Goal: Navigation & Orientation: Find specific page/section

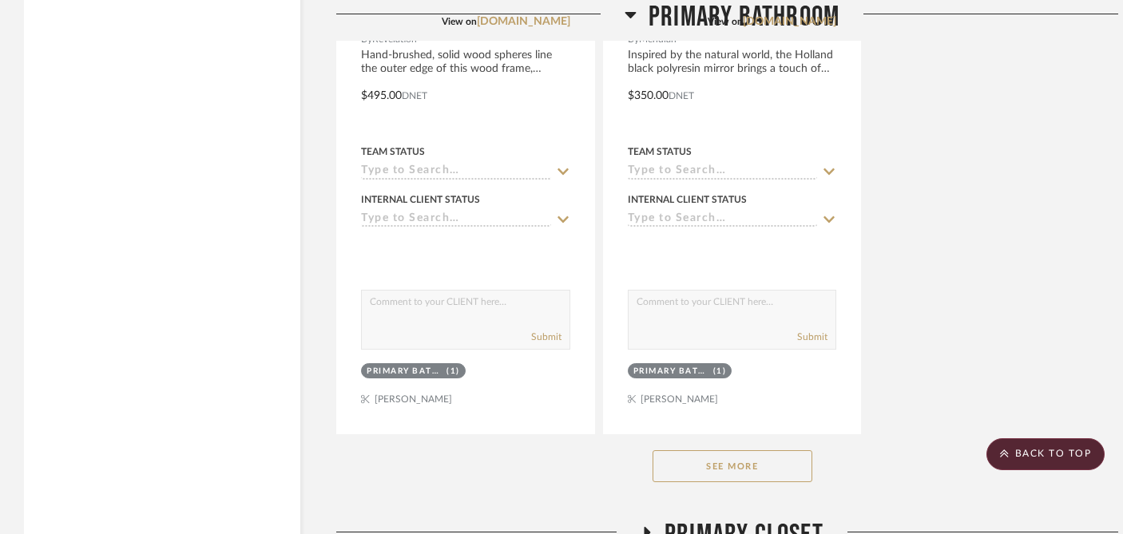
scroll to position [2655, 0]
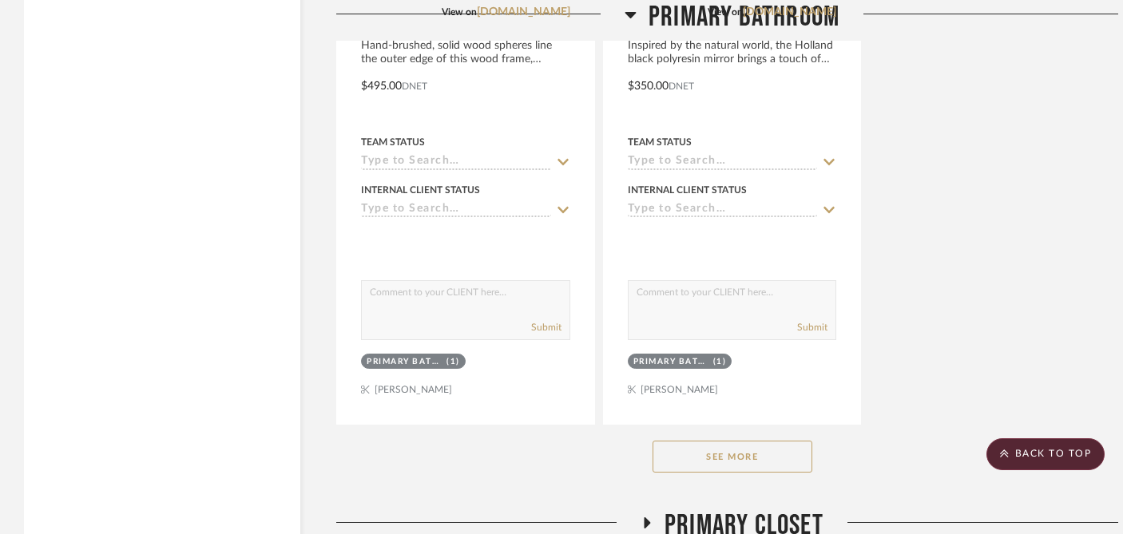
click at [754, 441] on button "See More" at bounding box center [732, 457] width 160 height 32
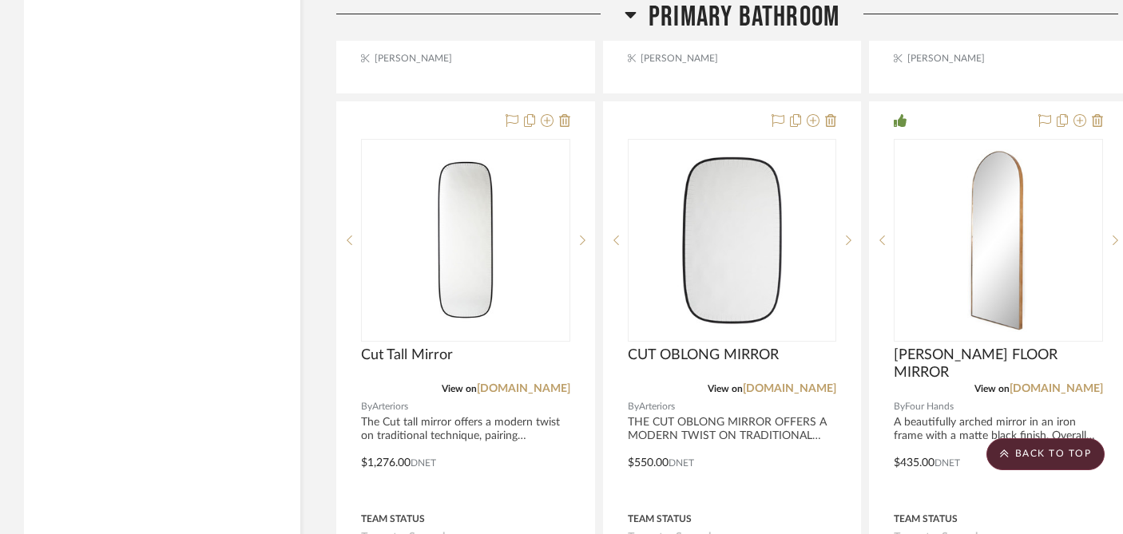
scroll to position [5195, 0]
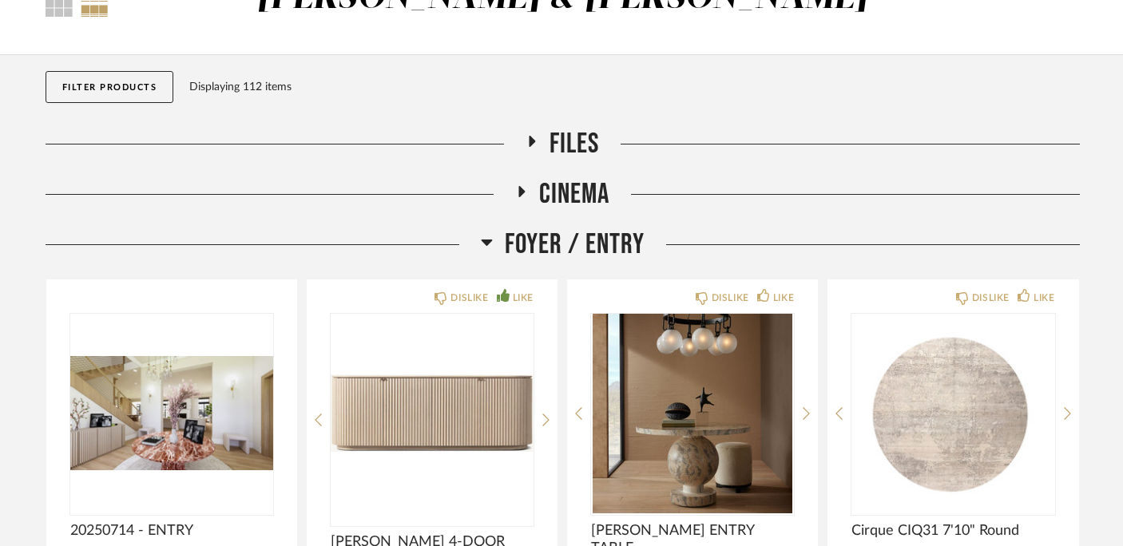
scroll to position [89, 0]
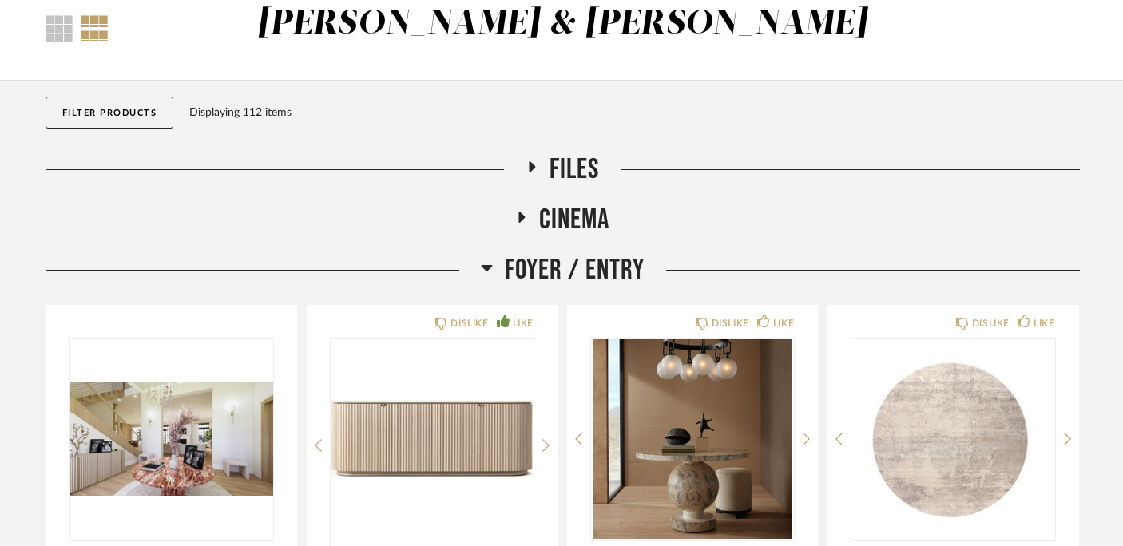
click at [490, 266] on icon at bounding box center [486, 268] width 11 height 6
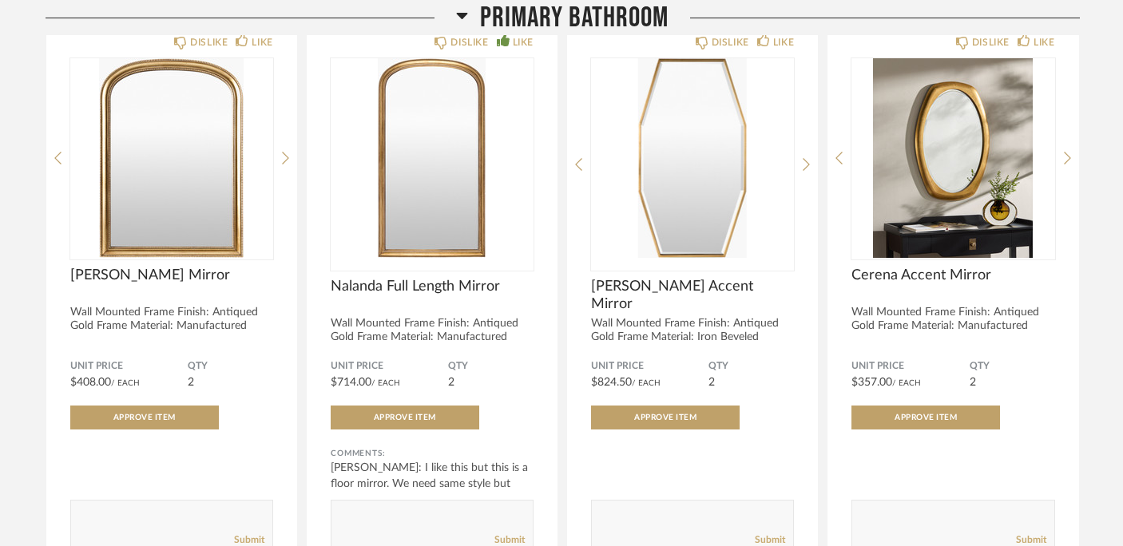
scroll to position [686, 0]
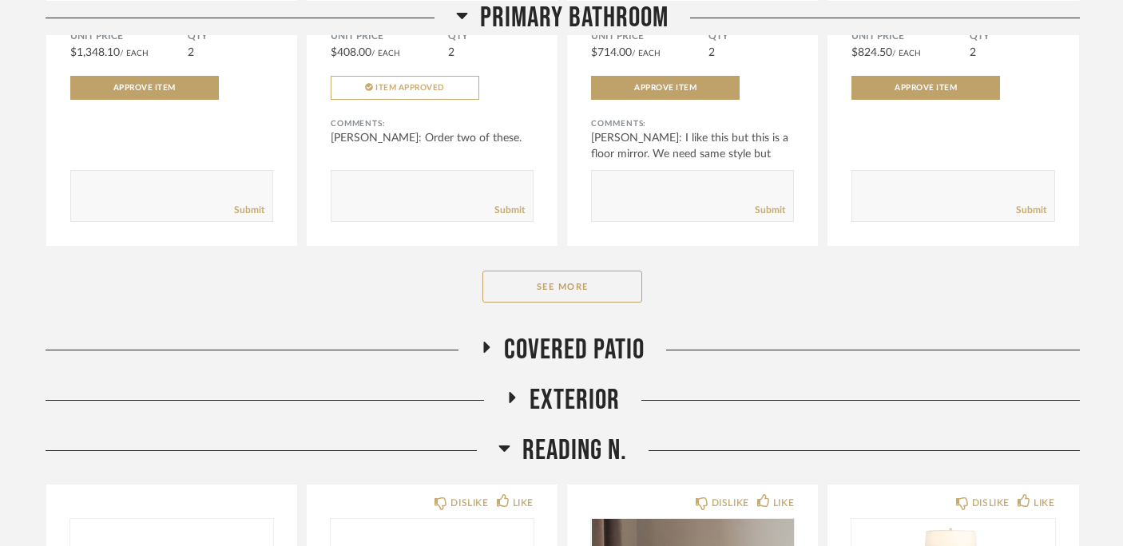
scroll to position [1040, 0]
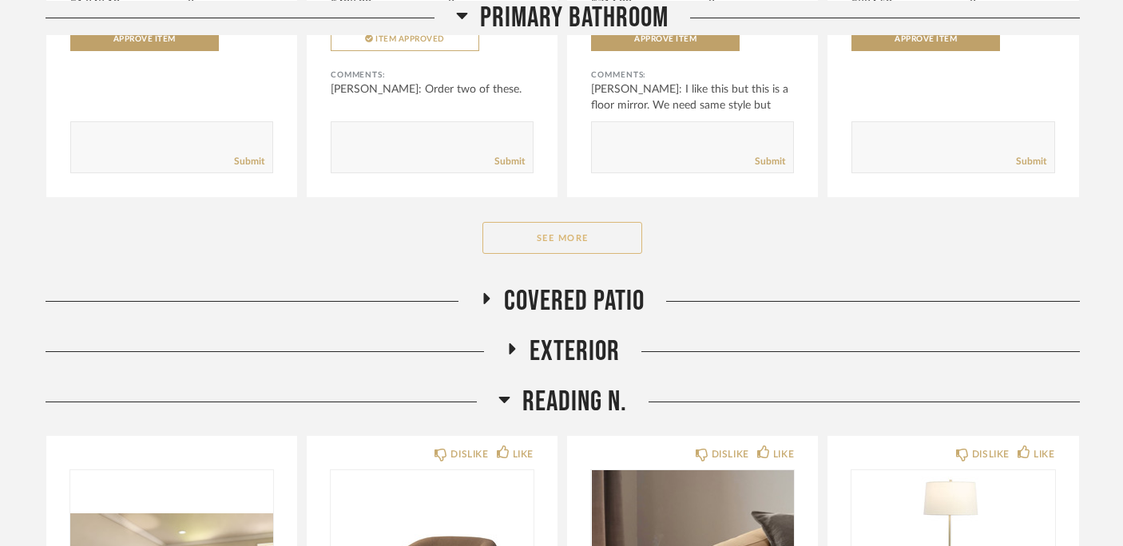
click at [586, 251] on button "See More" at bounding box center [562, 238] width 160 height 32
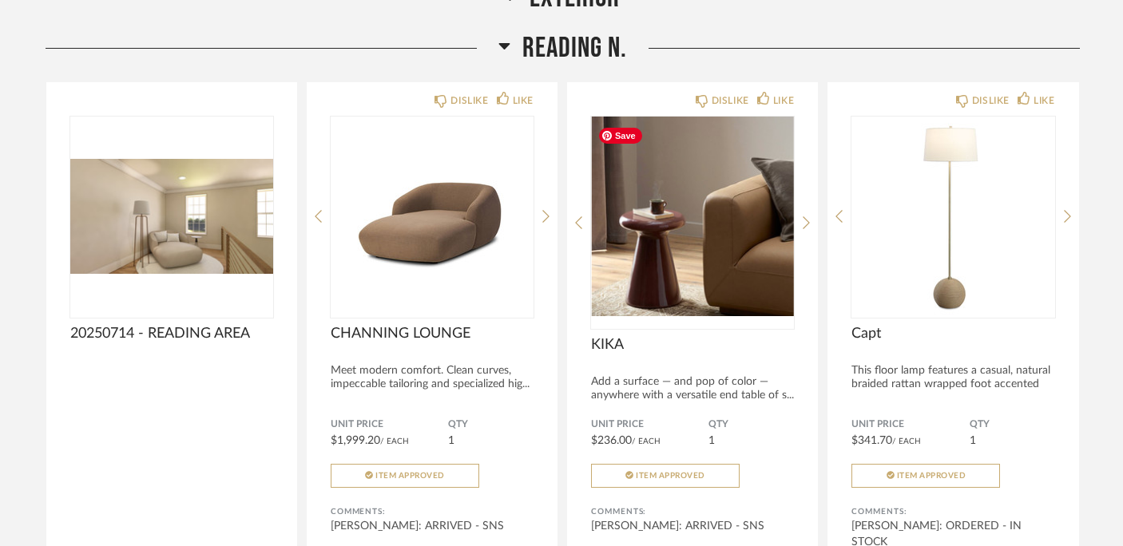
scroll to position [3088, 0]
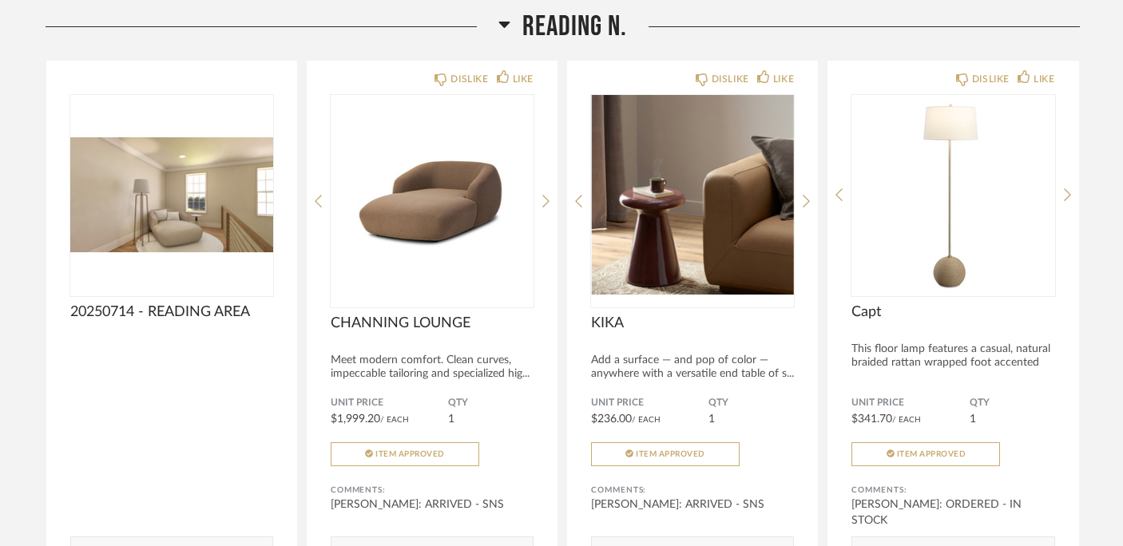
click at [499, 33] on icon at bounding box center [504, 23] width 12 height 19
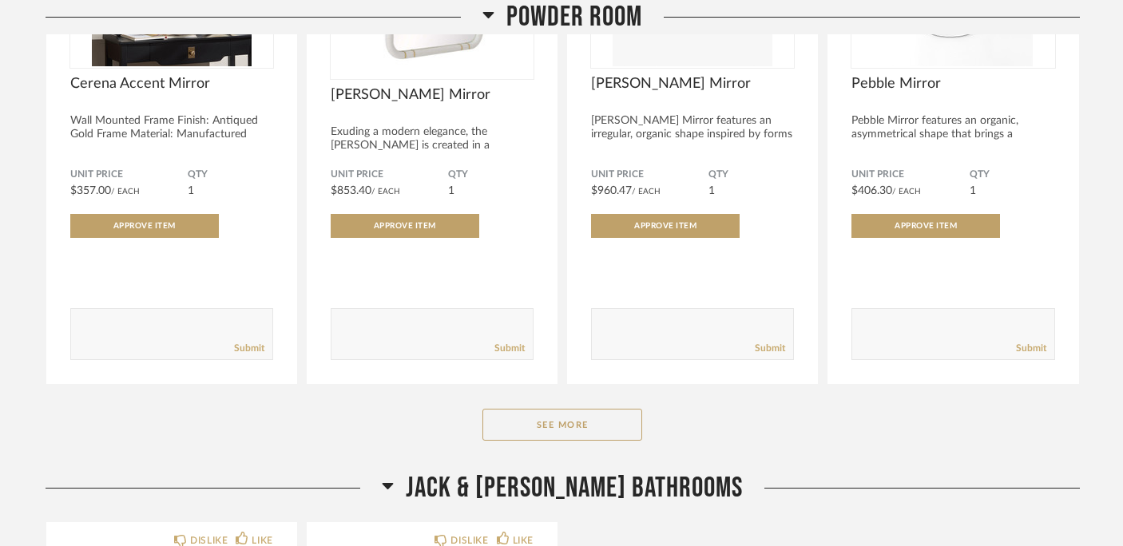
scroll to position [3523, 0]
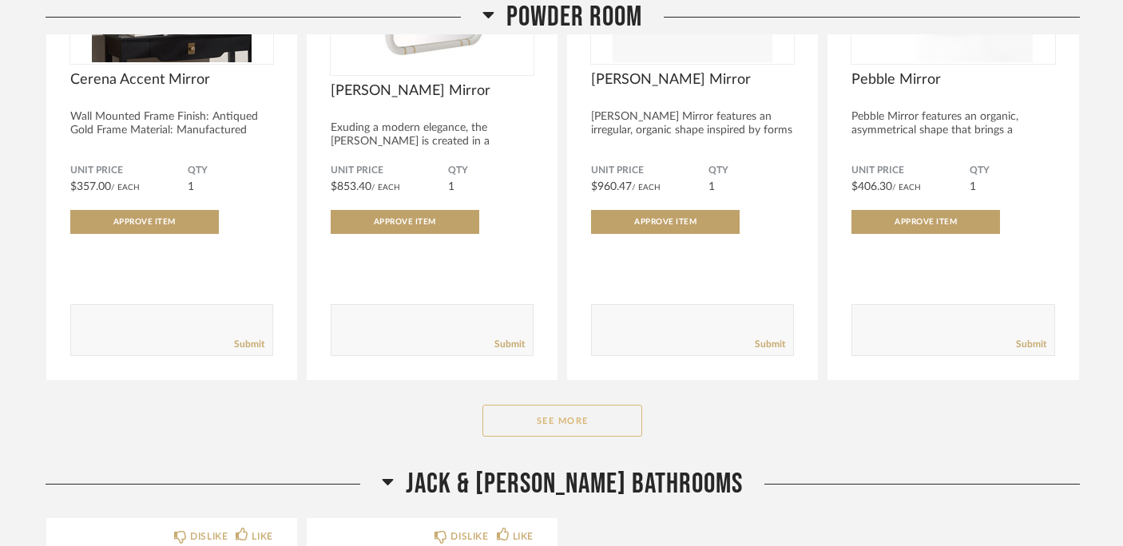
click at [517, 434] on button "See More" at bounding box center [562, 421] width 160 height 32
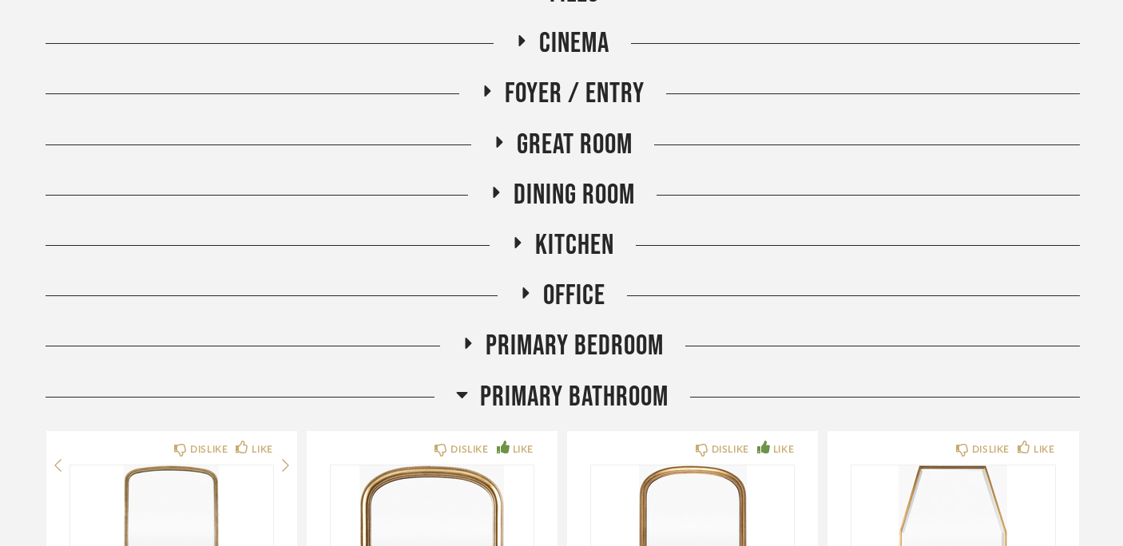
scroll to position [0, 0]
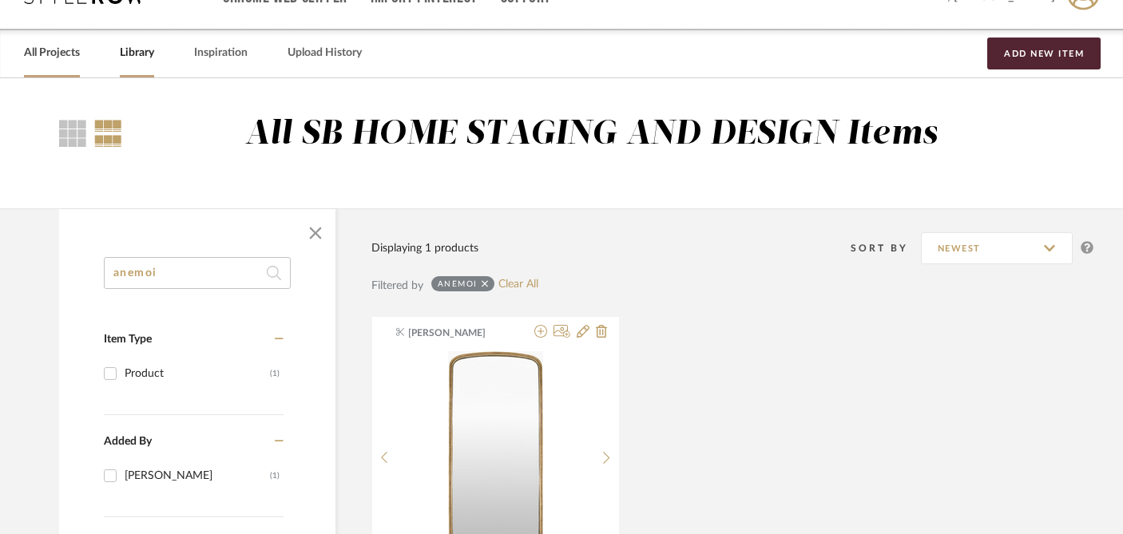
click at [56, 53] on link "All Projects" at bounding box center [52, 53] width 56 height 22
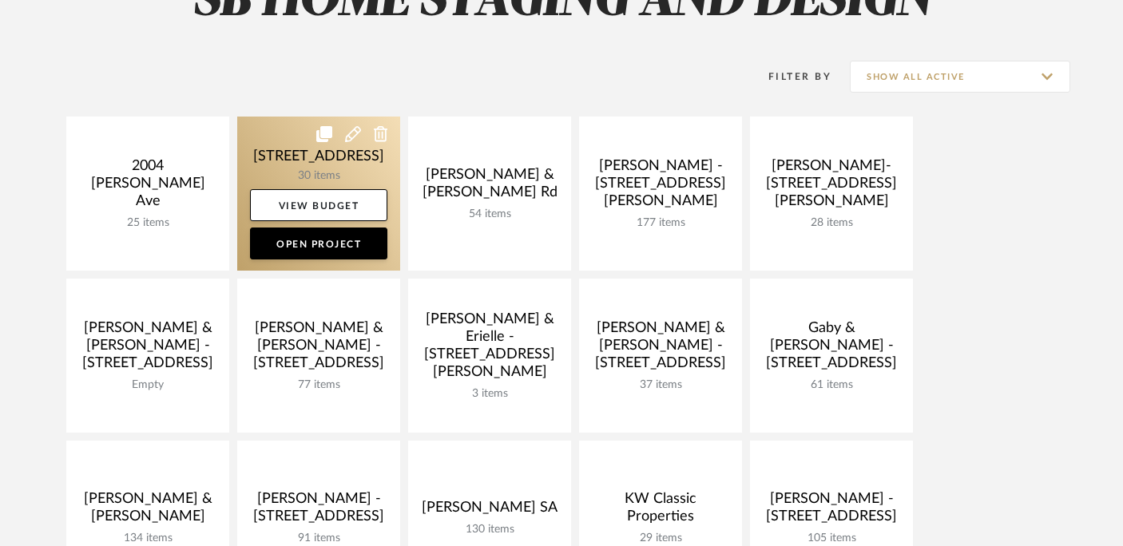
scroll to position [402, 0]
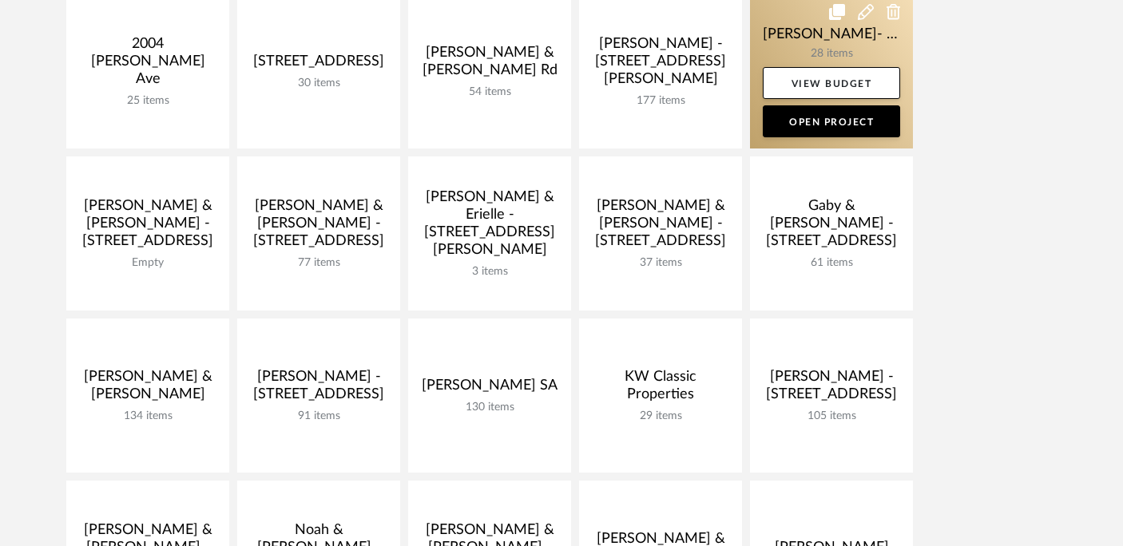
click at [804, 62] on link at bounding box center [831, 71] width 163 height 154
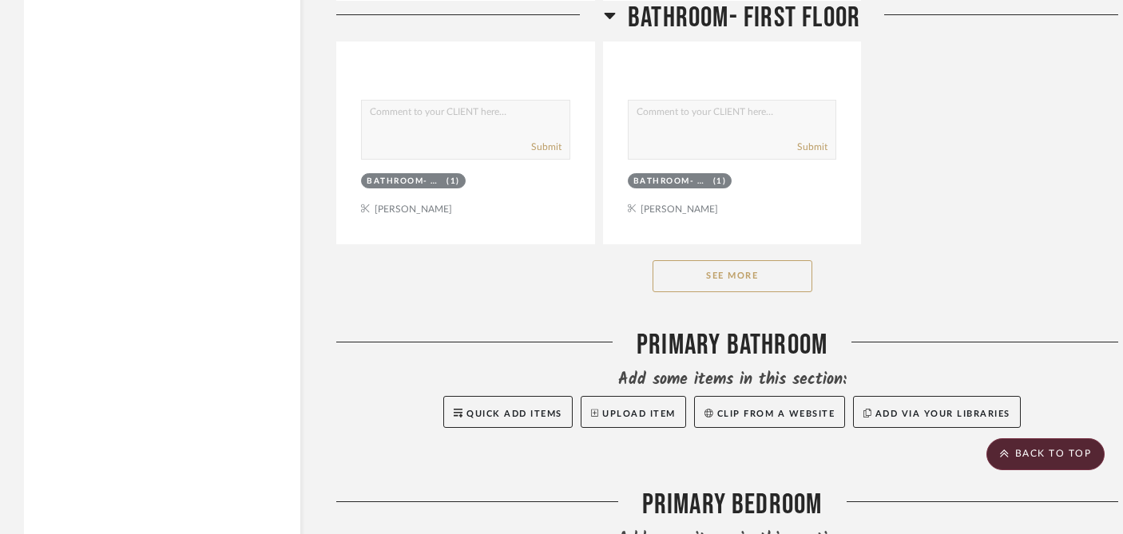
scroll to position [2391, 0]
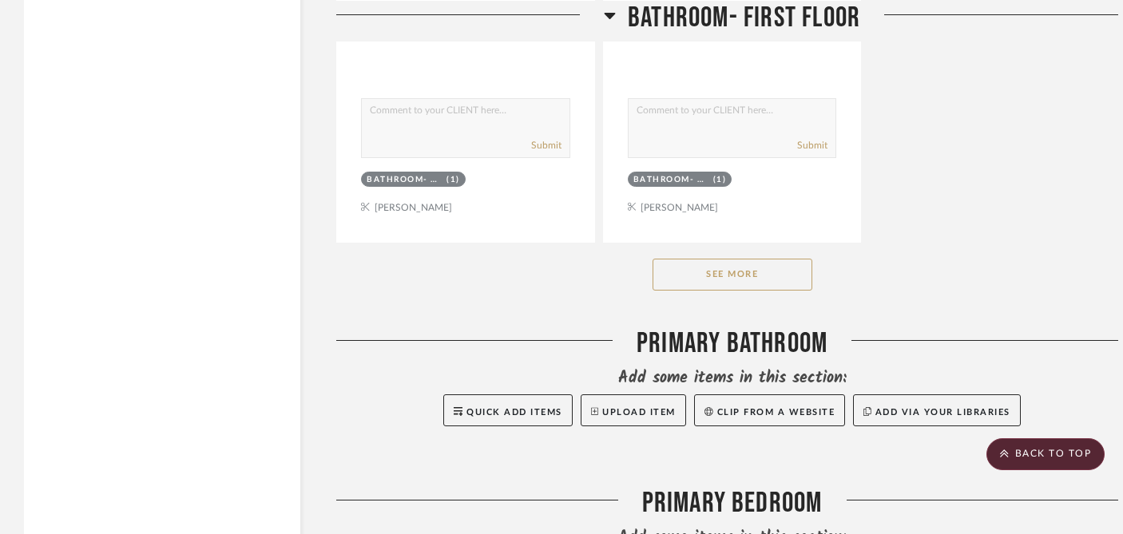
click at [707, 259] on button "See More" at bounding box center [732, 275] width 160 height 32
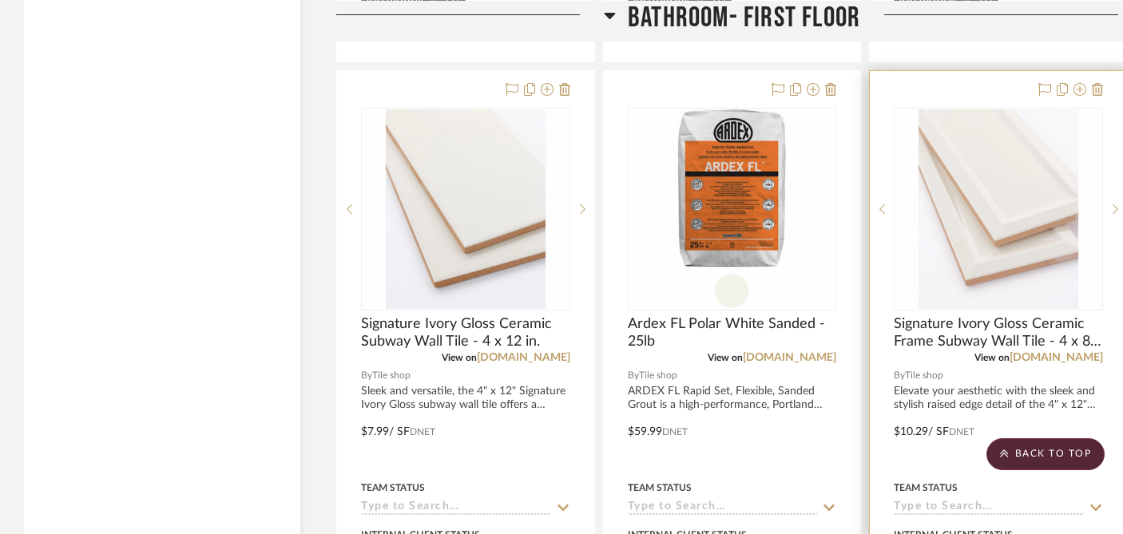
scroll to position [4557, 0]
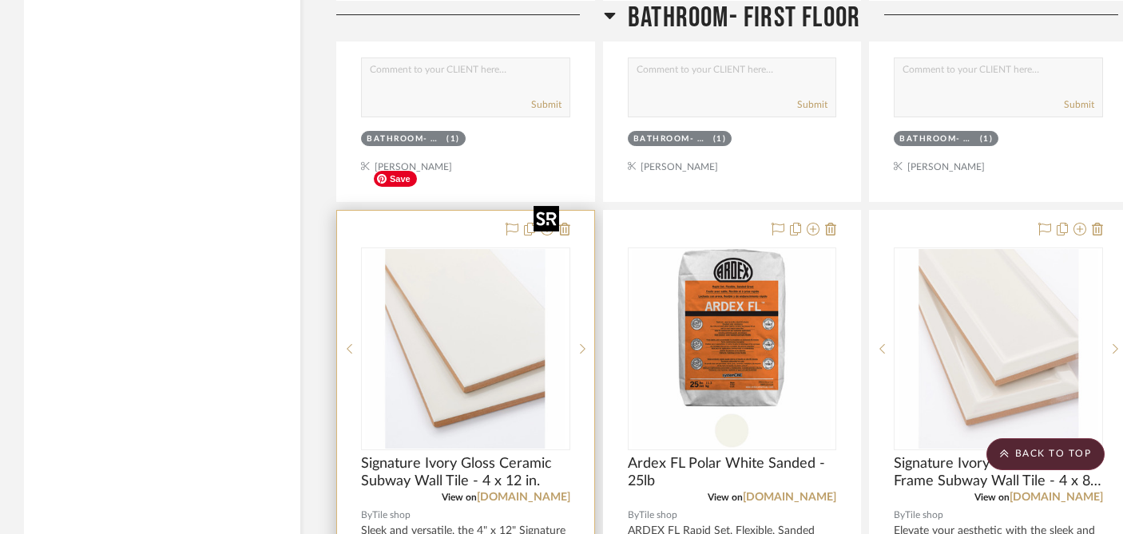
click at [0, 0] on img at bounding box center [0, 0] width 0 height 0
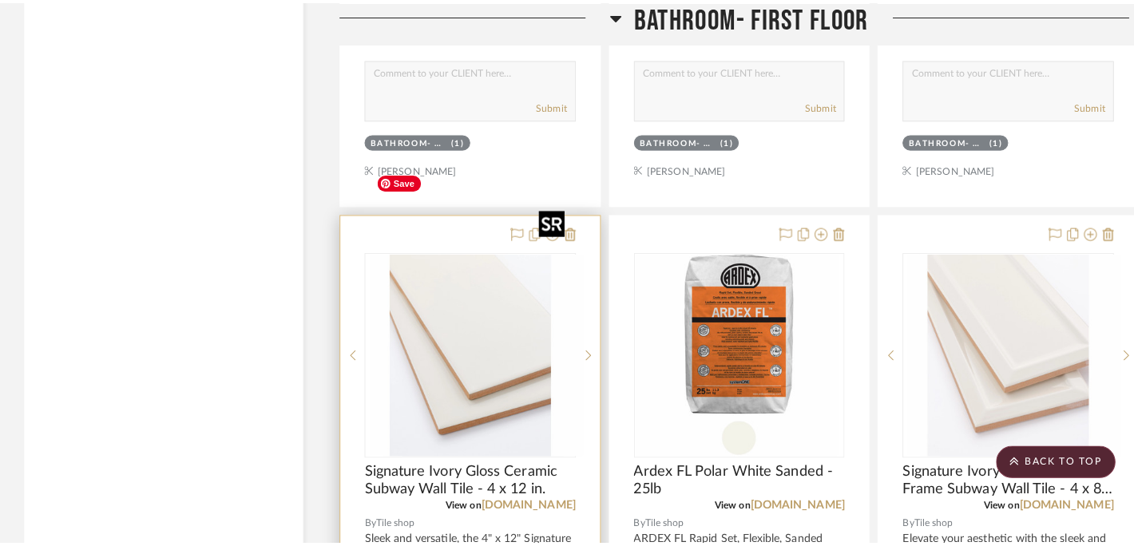
scroll to position [0, 0]
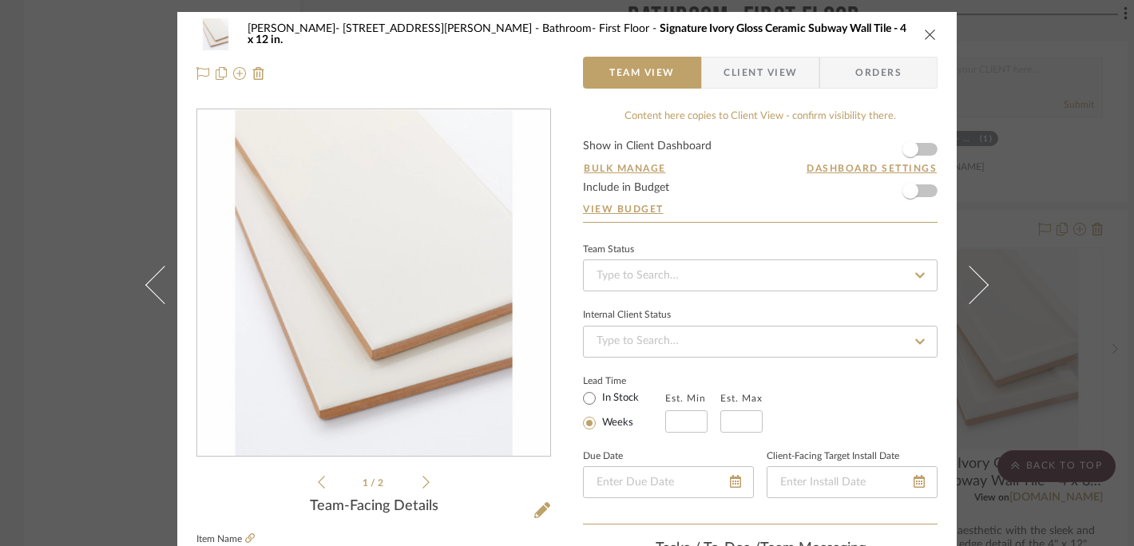
click at [422, 479] on icon at bounding box center [425, 482] width 7 height 14
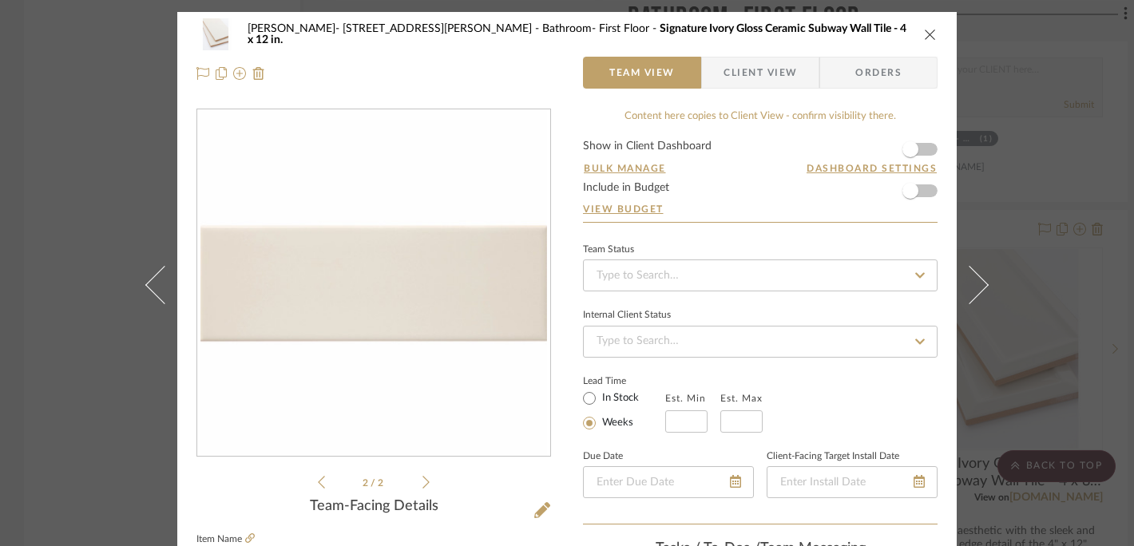
click at [924, 37] on icon "close" at bounding box center [930, 34] width 13 height 13
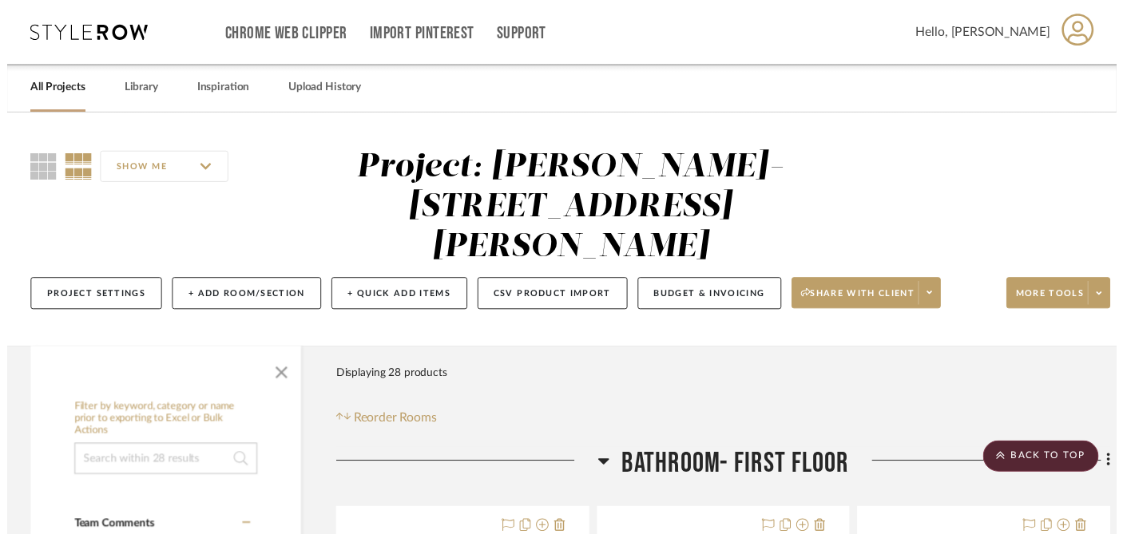
scroll to position [4557, 0]
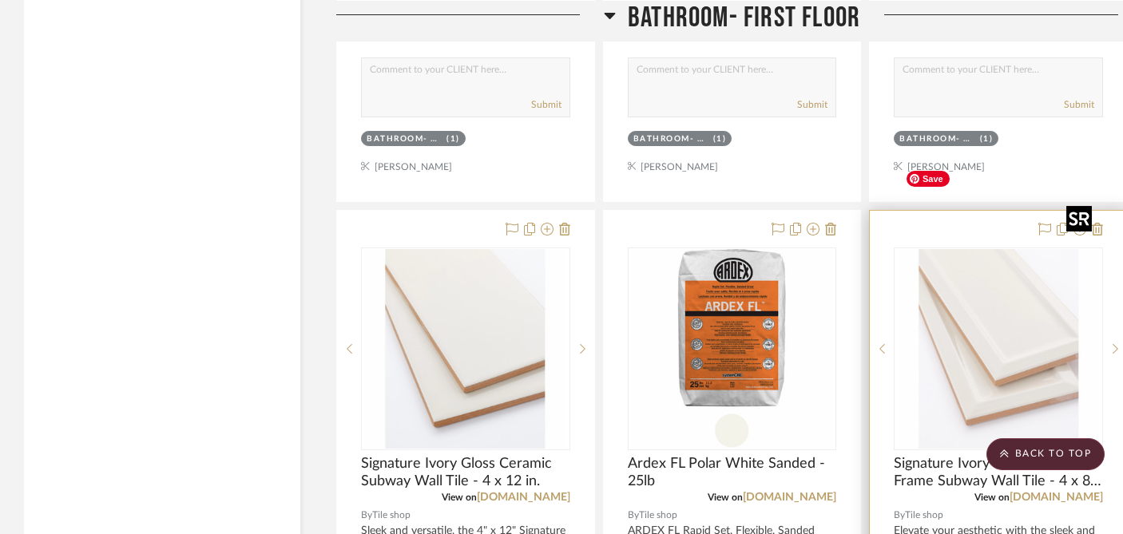
click at [973, 249] on img "0" at bounding box center [998, 349] width 200 height 200
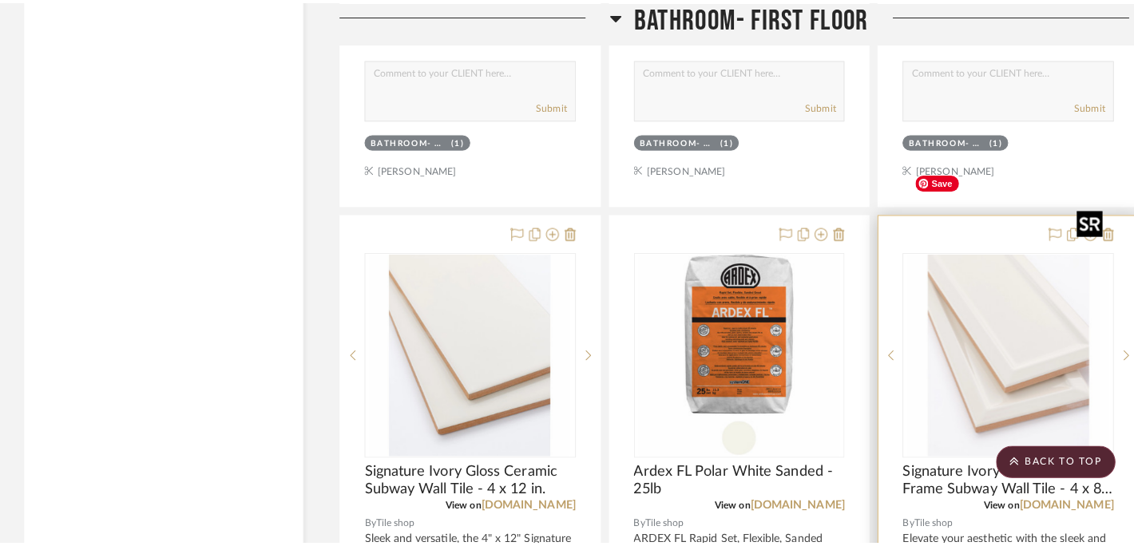
scroll to position [0, 0]
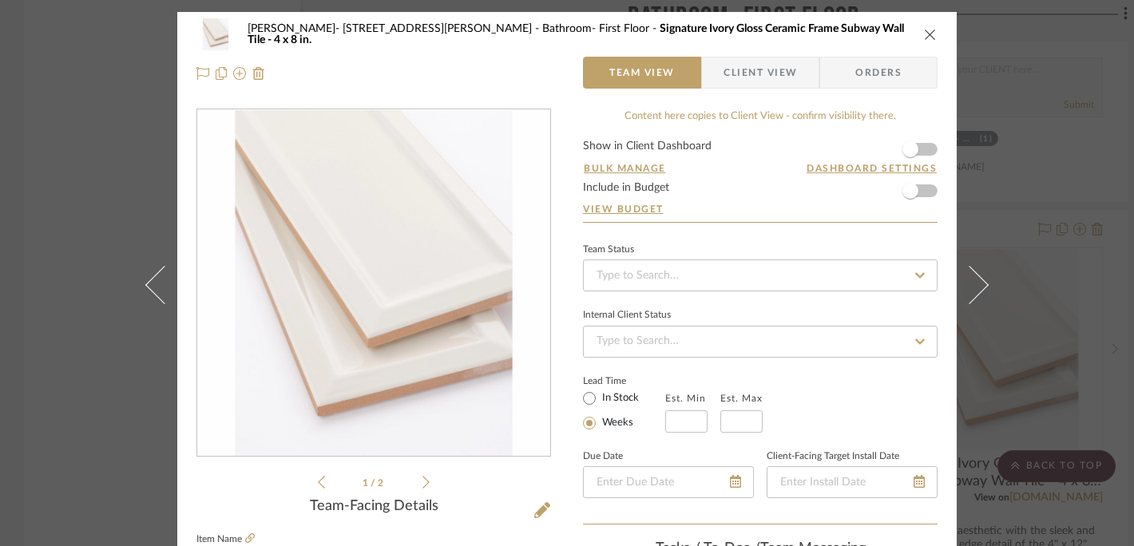
click at [422, 482] on icon at bounding box center [425, 482] width 7 height 14
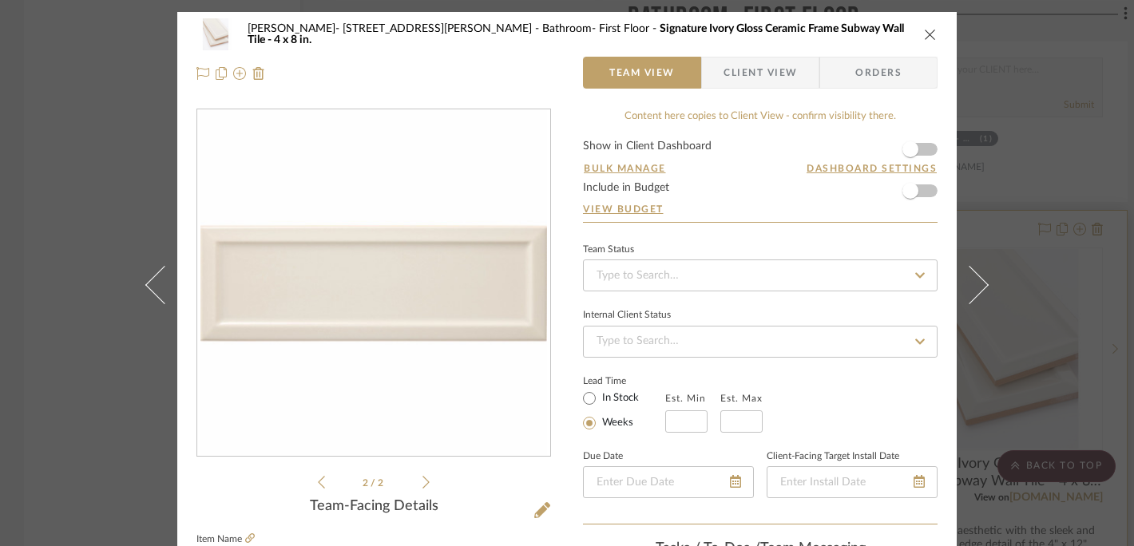
click at [1067, 248] on div "Dale- 122 Buttles Ave Bathroom- First Floor Signature Ivory Gloss Ceramic Frame…" at bounding box center [567, 273] width 1134 height 546
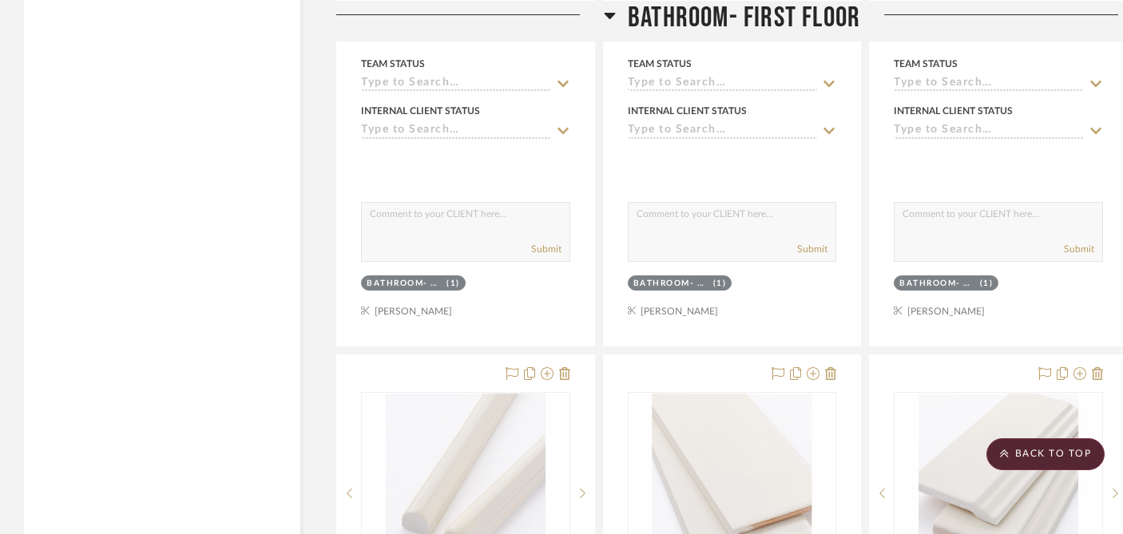
scroll to position [5136, 0]
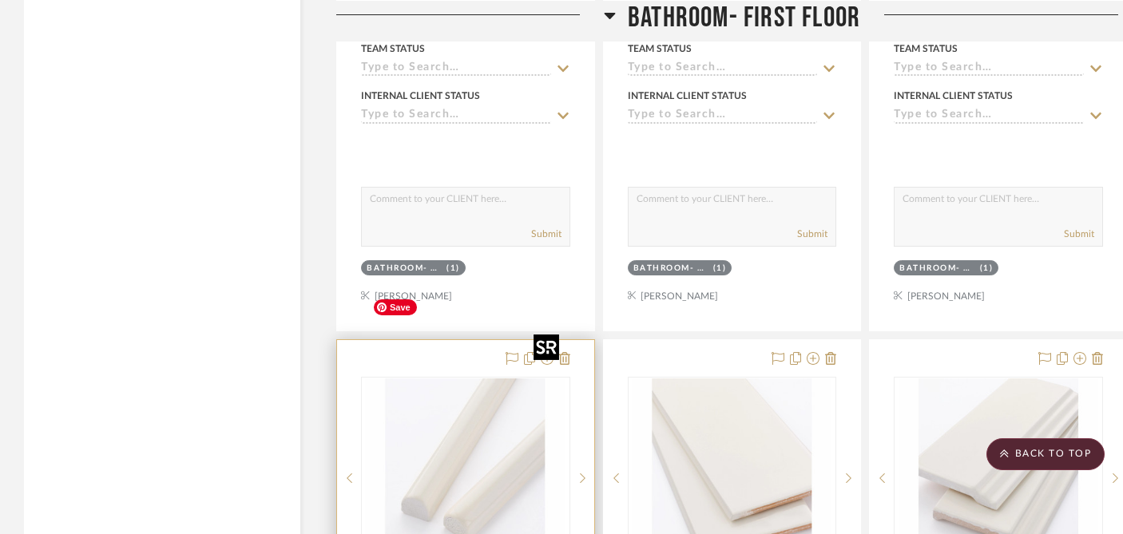
click at [466, 386] on img "0" at bounding box center [466, 478] width 200 height 200
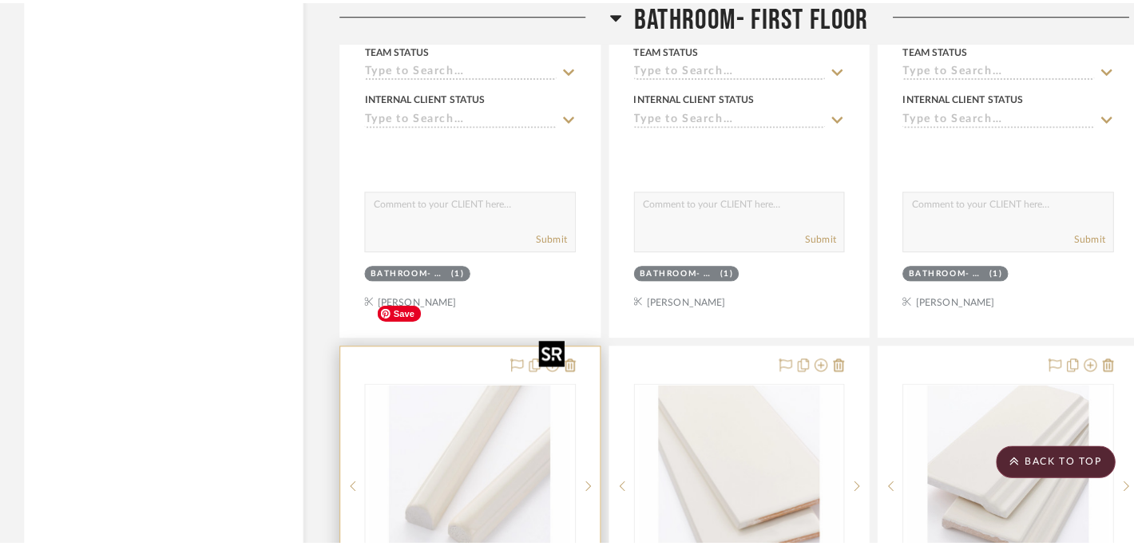
scroll to position [0, 0]
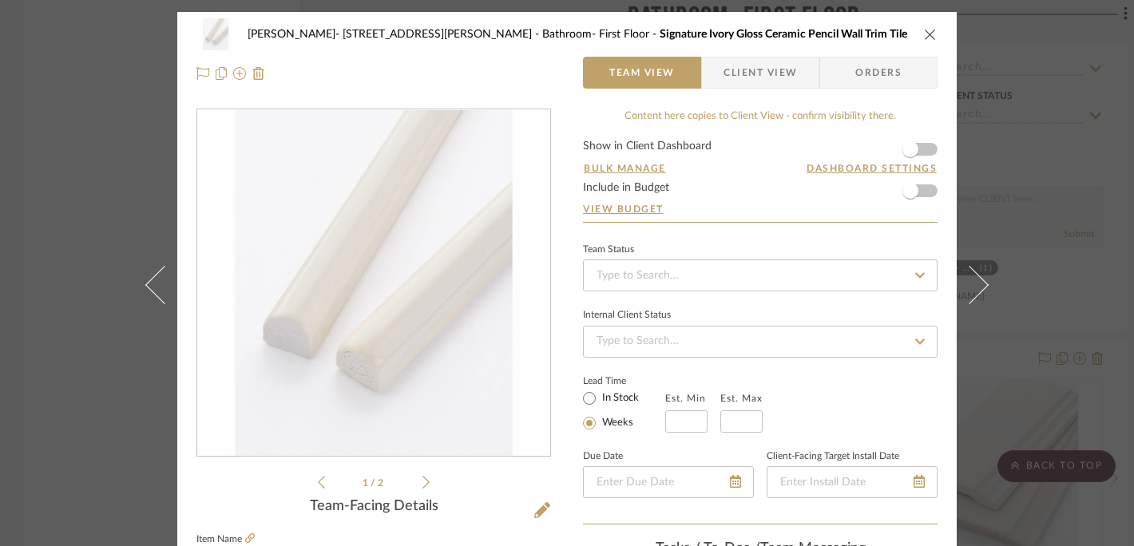
click at [422, 483] on icon at bounding box center [425, 482] width 7 height 13
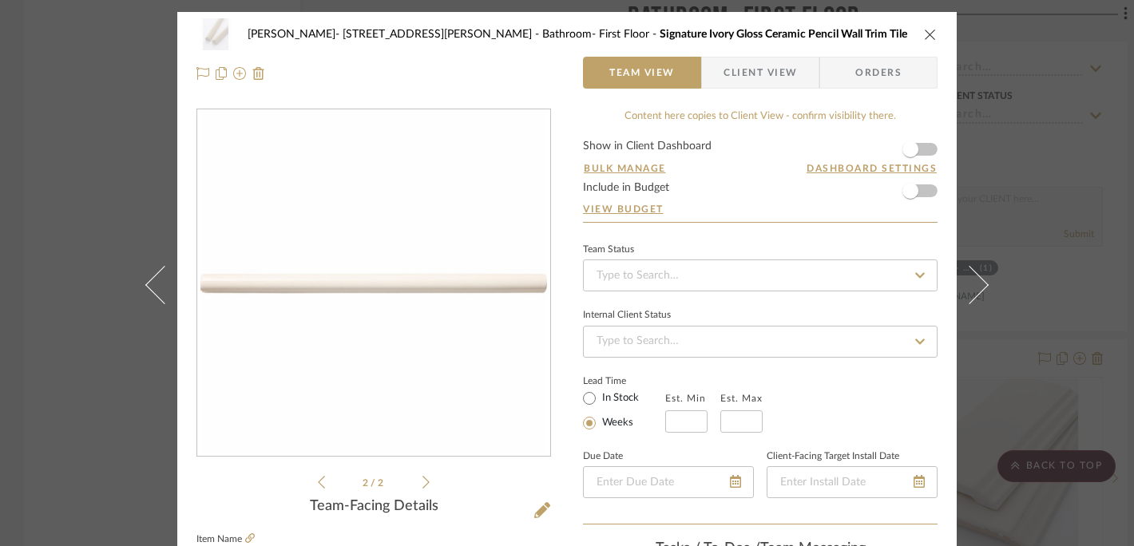
click at [924, 31] on icon "close" at bounding box center [930, 34] width 13 height 13
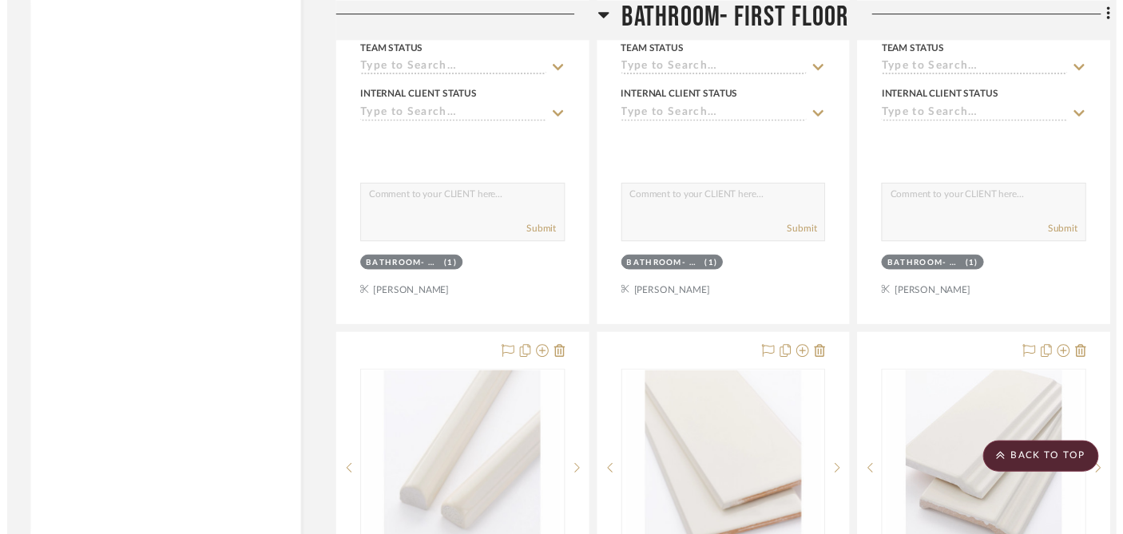
scroll to position [5136, 0]
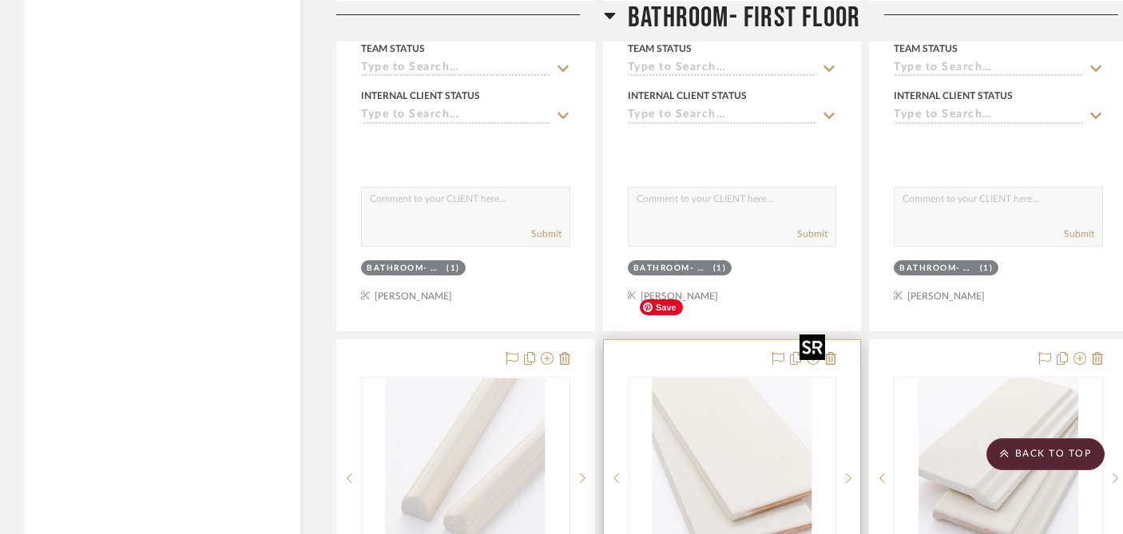
click at [774, 423] on img "0" at bounding box center [732, 478] width 200 height 200
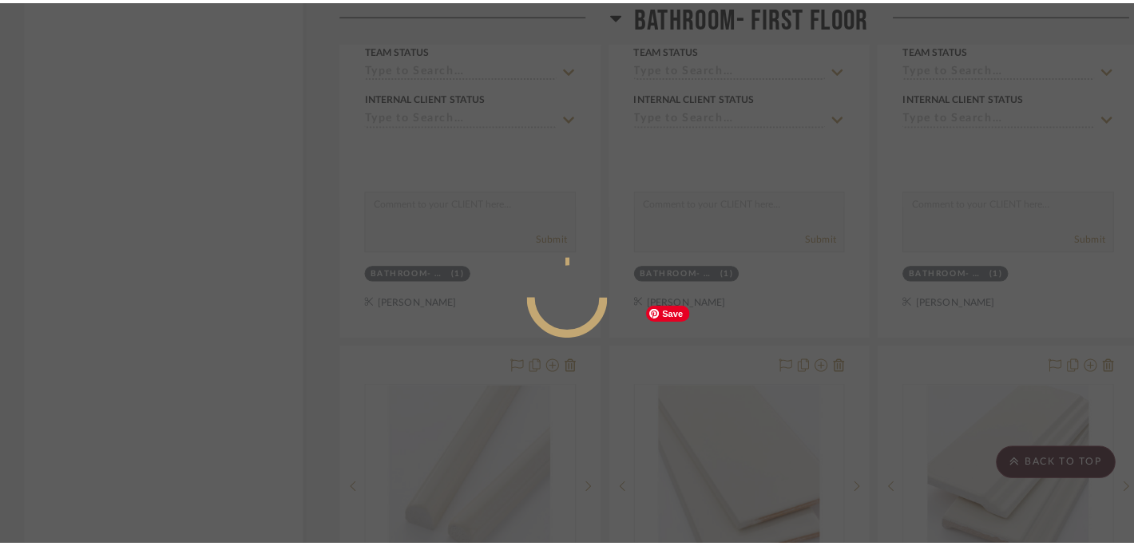
scroll to position [0, 0]
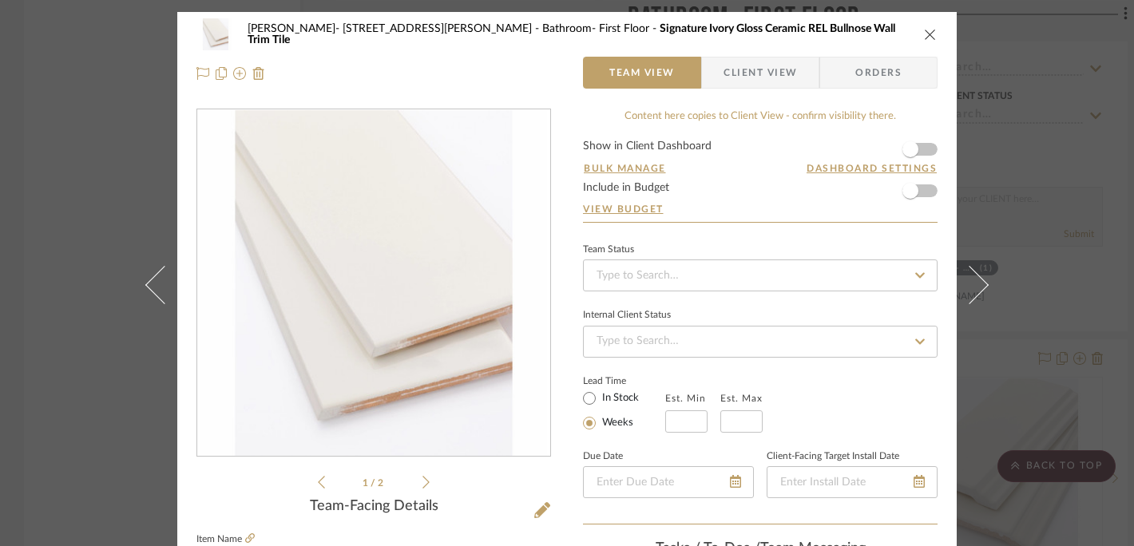
click at [422, 482] on icon at bounding box center [425, 482] width 7 height 14
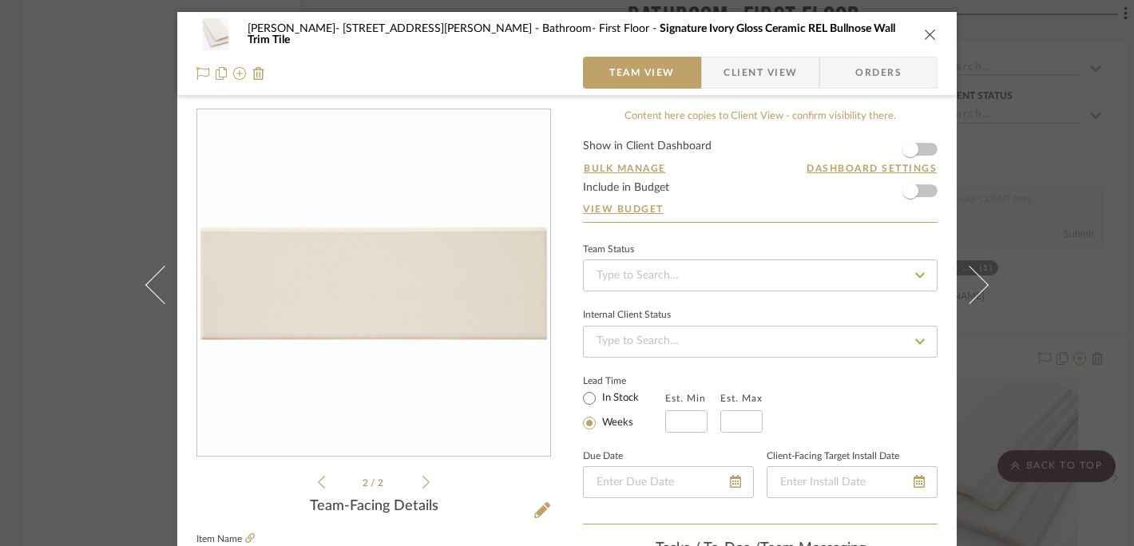
scroll to position [3, 0]
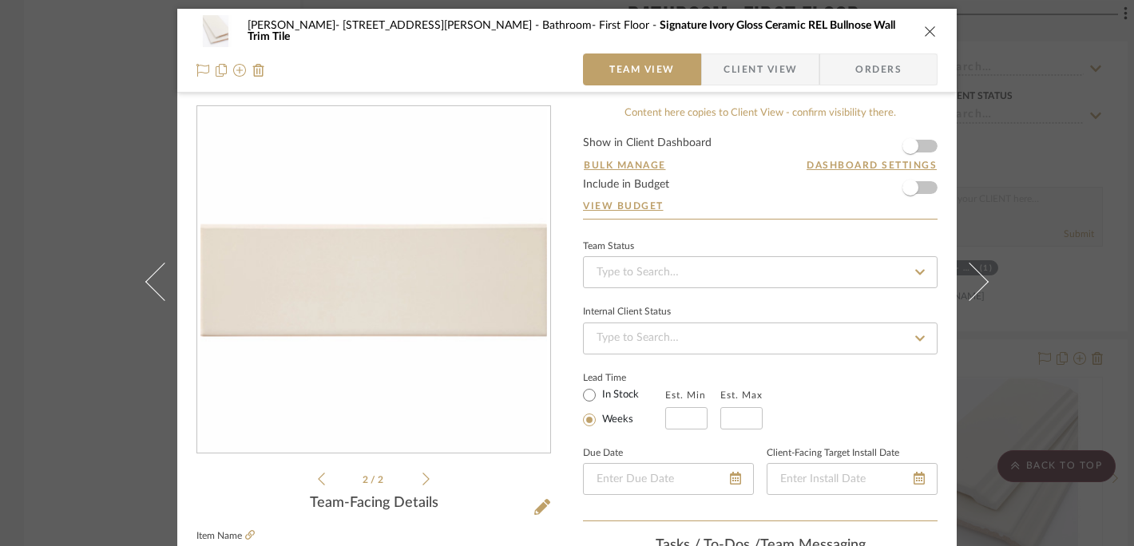
click at [1070, 227] on div "Dale- 122 Buttles Ave Bathroom- First Floor Signature Ivory Gloss Ceramic REL B…" at bounding box center [567, 273] width 1134 height 546
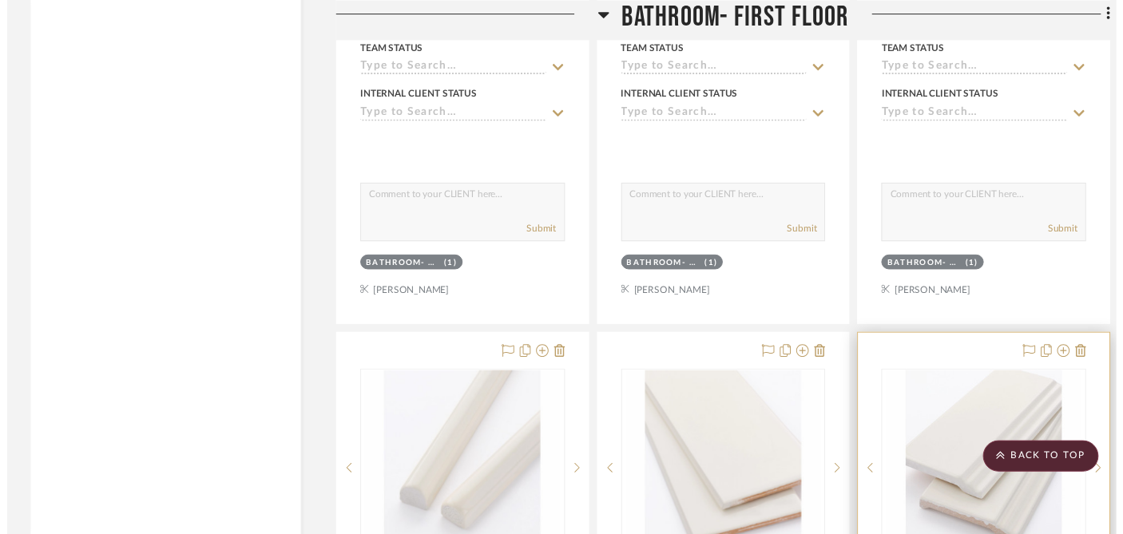
scroll to position [5136, 0]
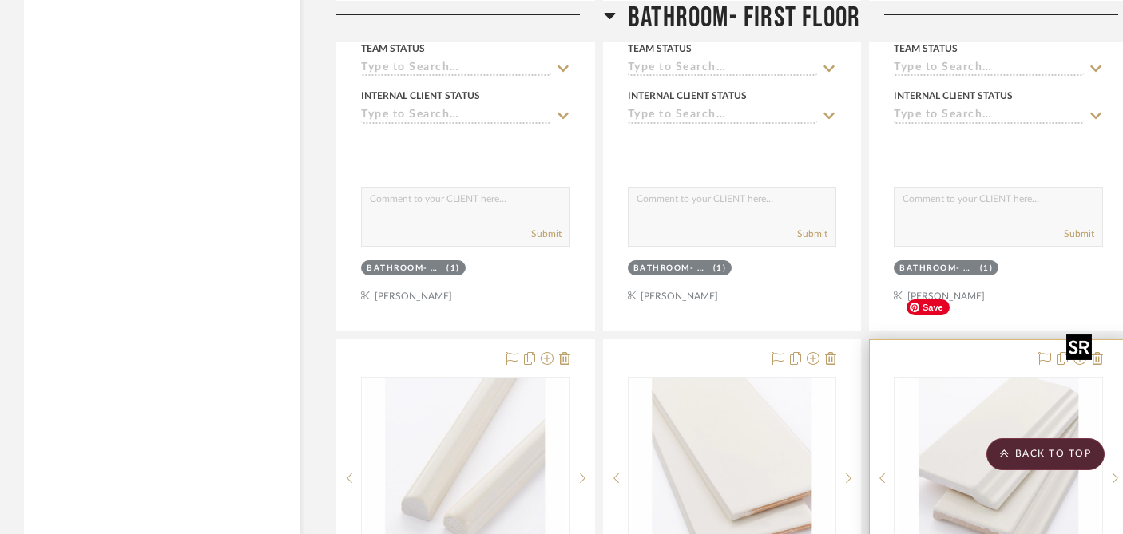
click at [0, 0] on img at bounding box center [0, 0] width 0 height 0
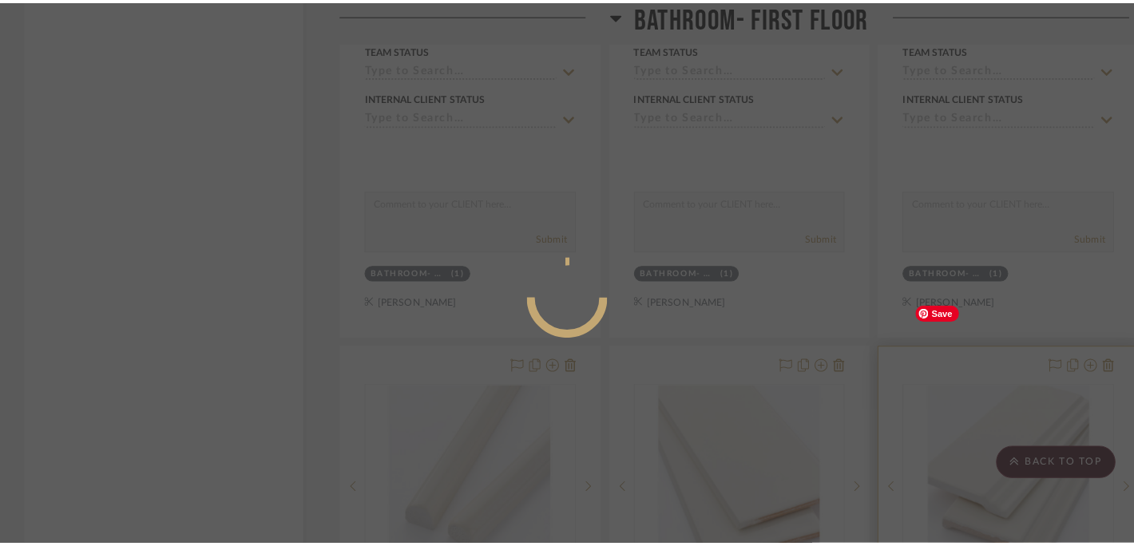
scroll to position [0, 0]
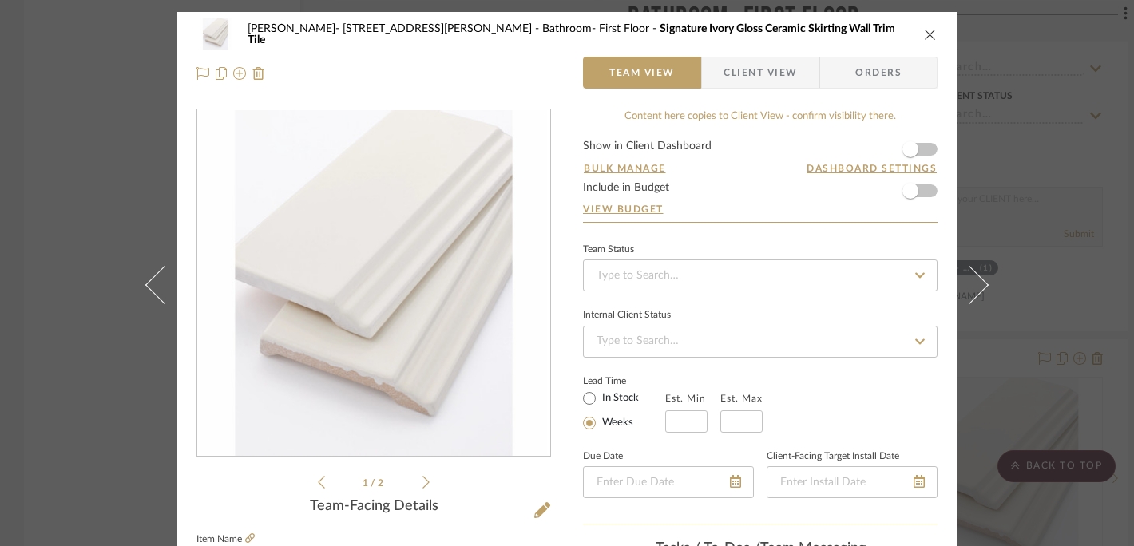
click at [422, 487] on icon at bounding box center [425, 482] width 7 height 14
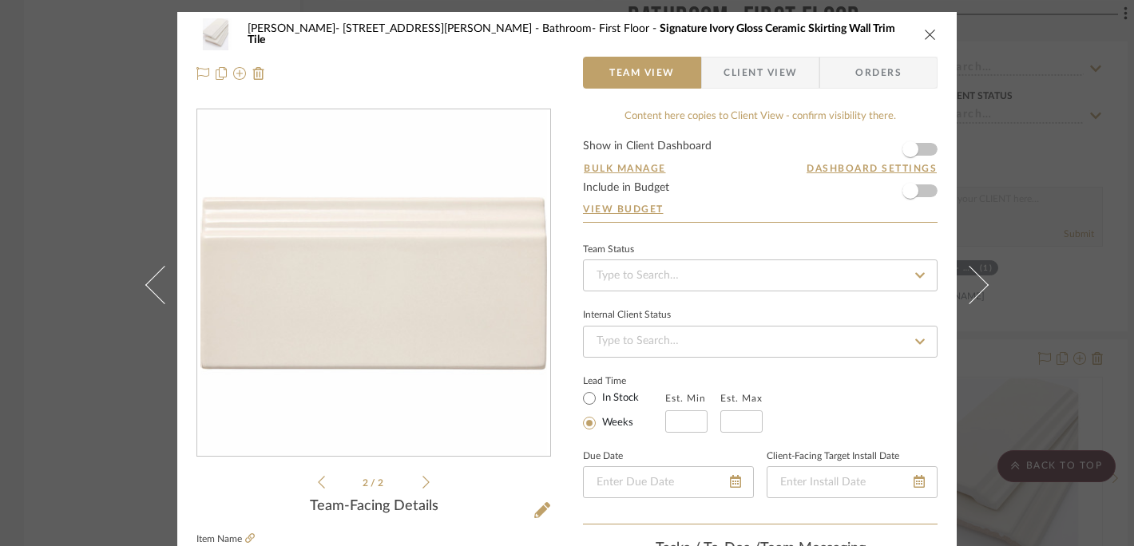
click at [924, 33] on icon "close" at bounding box center [930, 34] width 13 height 13
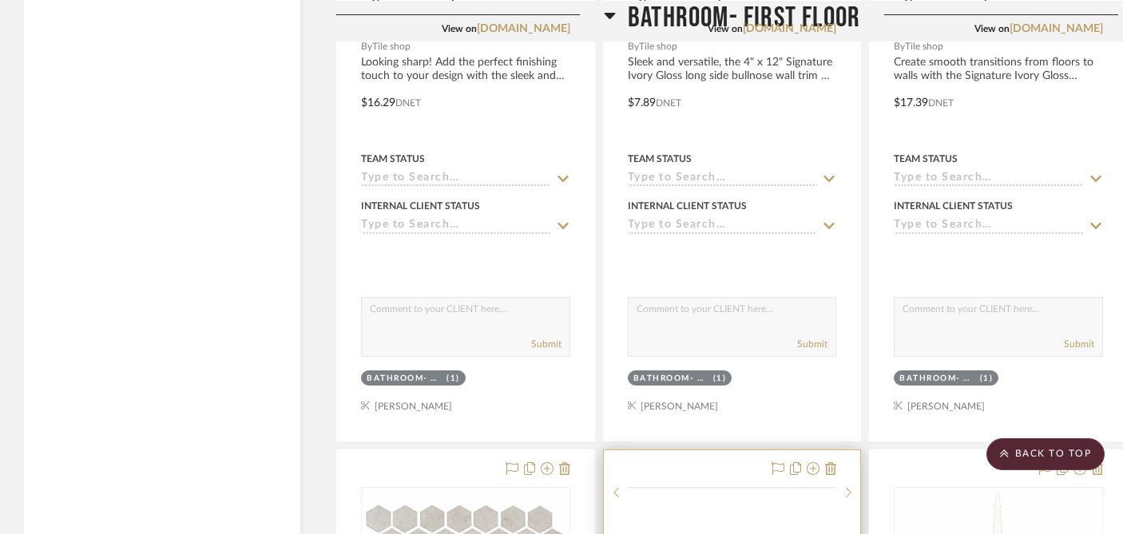
scroll to position [6084, 0]
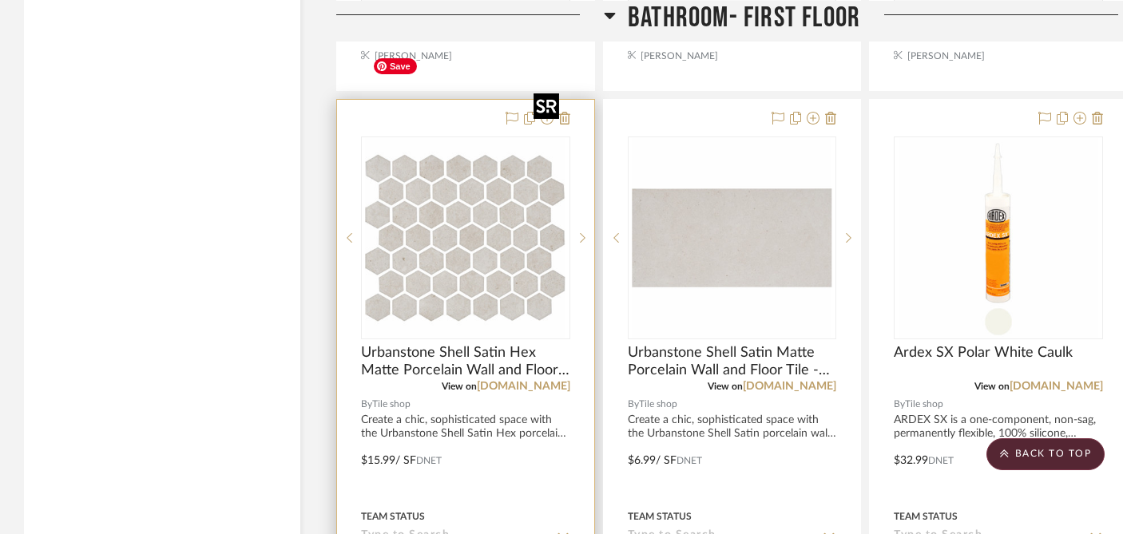
click at [516, 192] on img "0" at bounding box center [466, 238] width 200 height 200
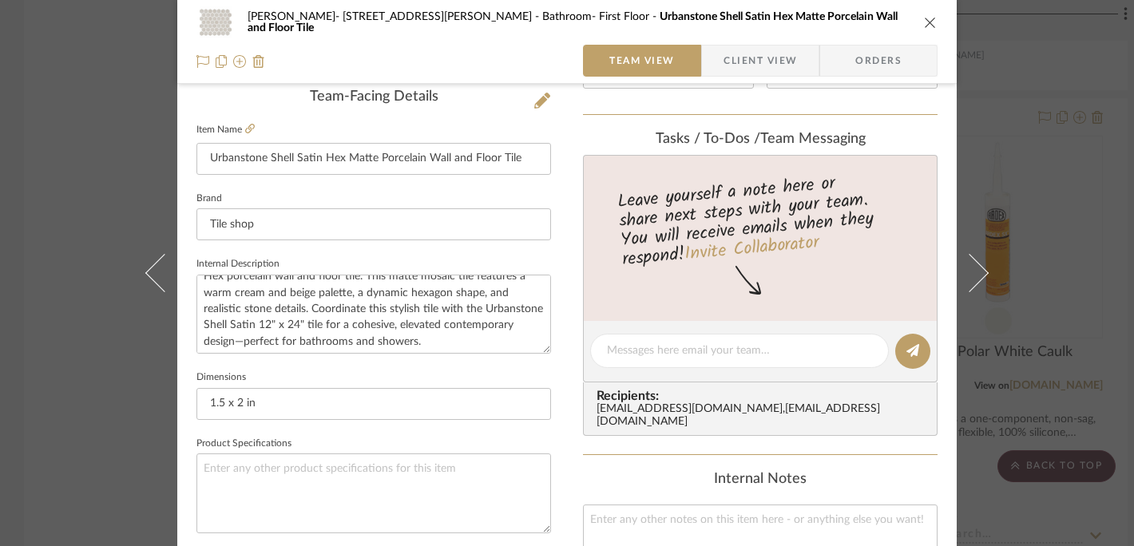
scroll to position [32, 0]
click at [924, 28] on icon "close" at bounding box center [930, 22] width 13 height 13
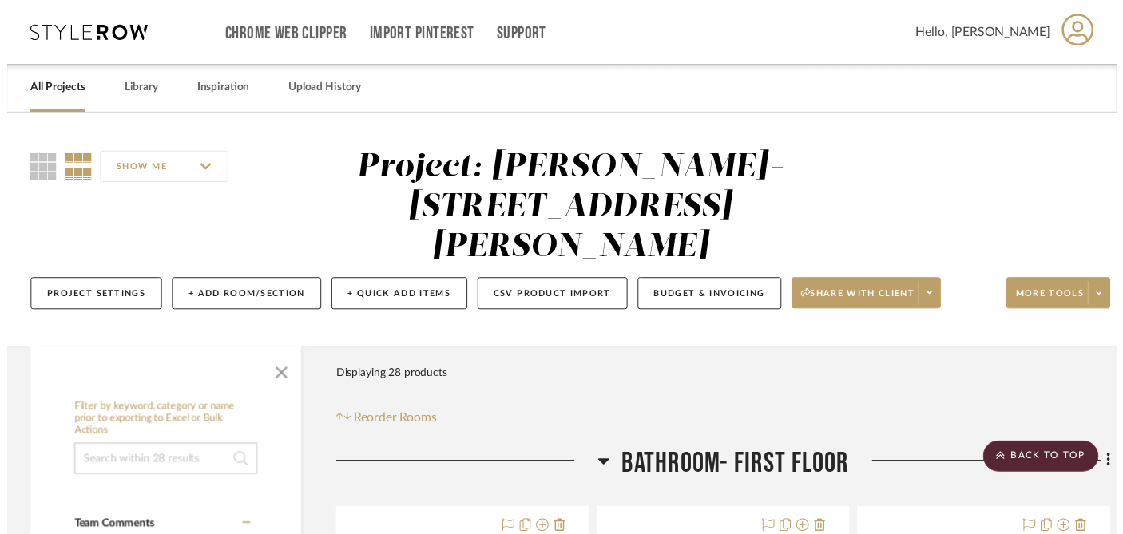
scroll to position [6084, 0]
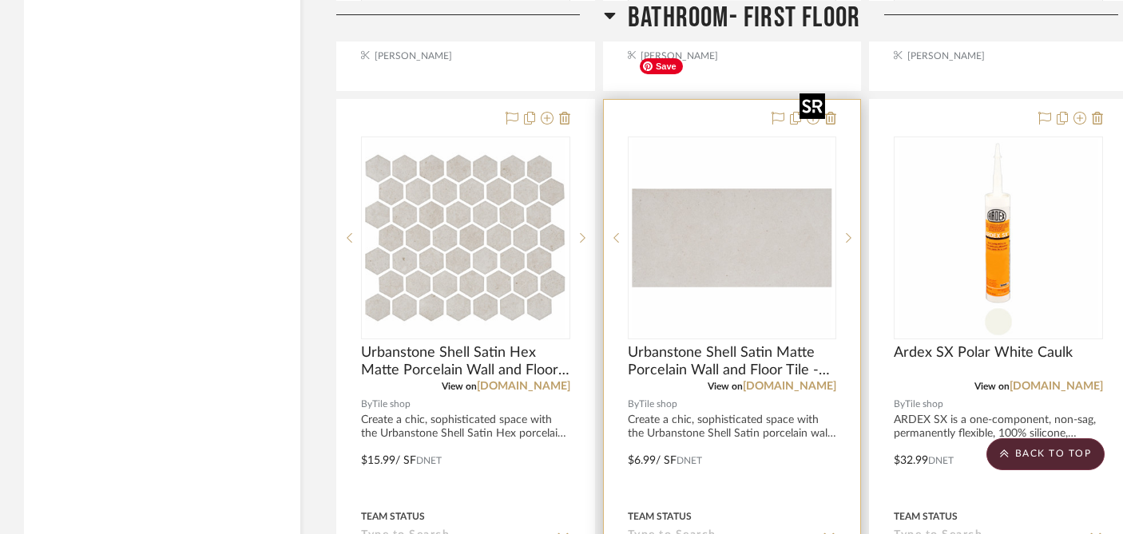
click at [723, 165] on img "0" at bounding box center [732, 238] width 200 height 200
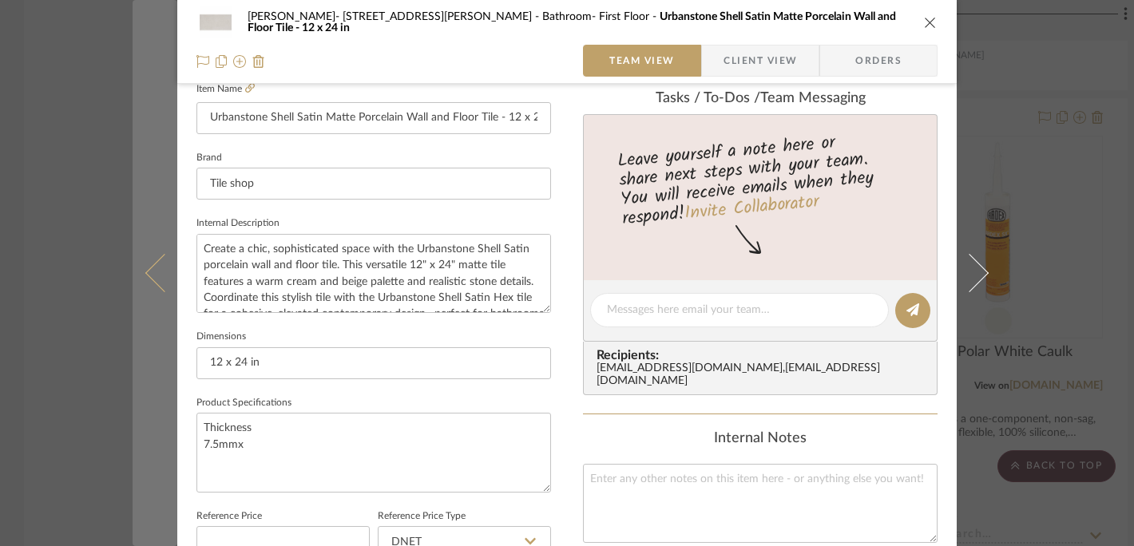
scroll to position [451, 0]
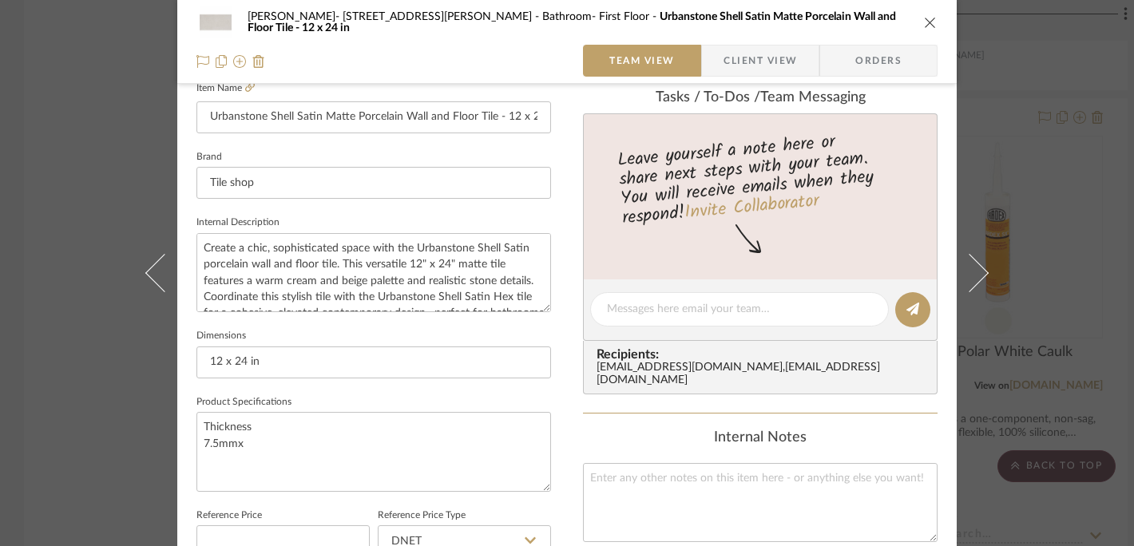
click at [924, 23] on icon "close" at bounding box center [930, 22] width 13 height 13
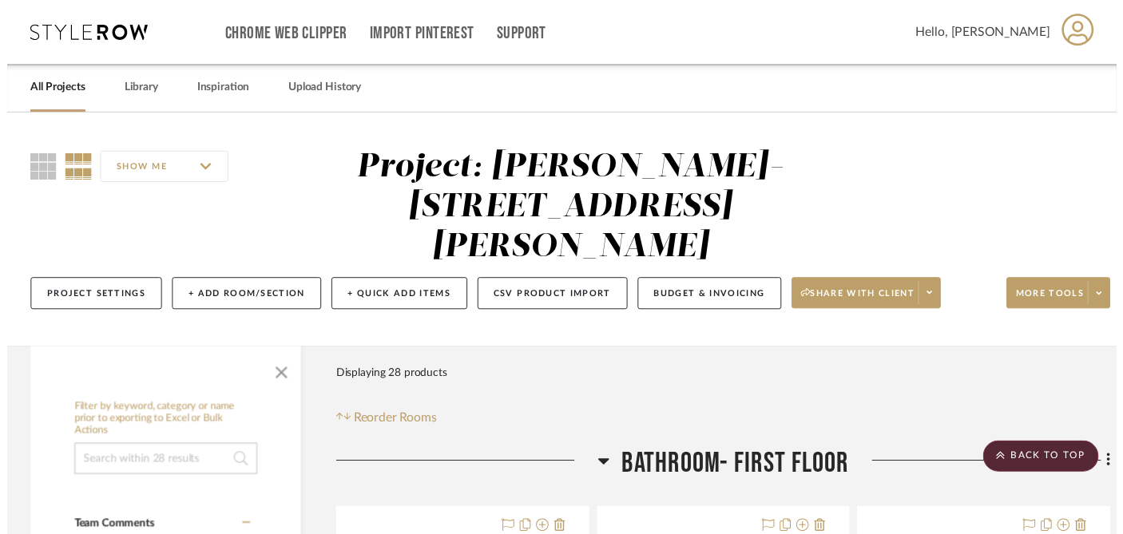
scroll to position [6084, 0]
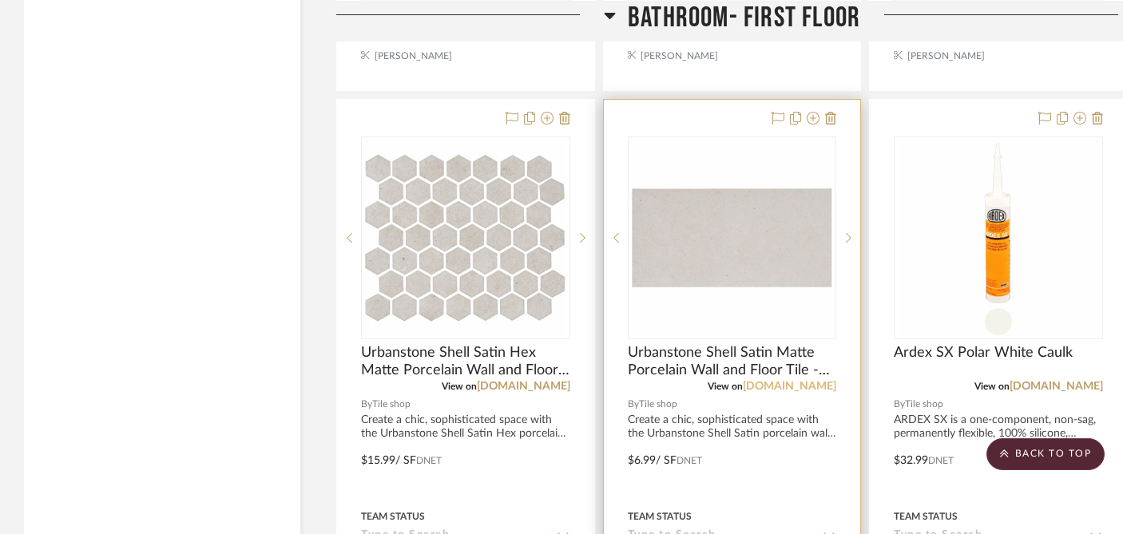
click at [802, 381] on link "tileshop.com" at bounding box center [789, 386] width 93 height 11
click at [785, 381] on link "tileshop.com" at bounding box center [789, 386] width 93 height 11
click at [766, 195] on img "0" at bounding box center [732, 238] width 200 height 200
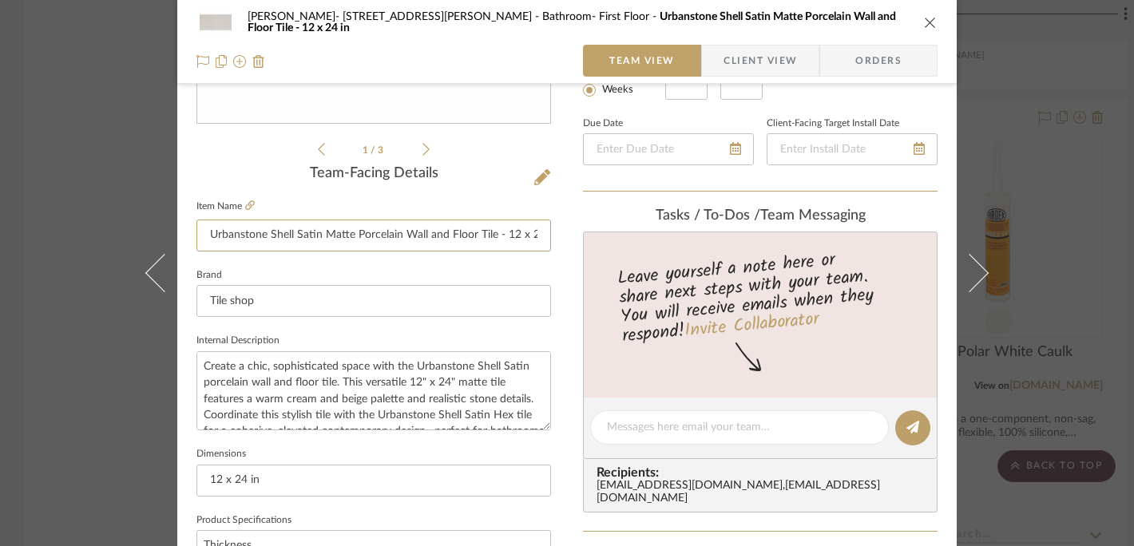
scroll to position [0, 16]
drag, startPoint x: 242, startPoint y: 238, endPoint x: 545, endPoint y: 239, distance: 303.4
click at [545, 239] on div "Dale- 122 Buttles Ave Bathroom- First Floor Urbanstone Shell Satin Matte Porcel…" at bounding box center [566, 416] width 779 height 1475
click at [924, 16] on icon "close" at bounding box center [930, 22] width 13 height 13
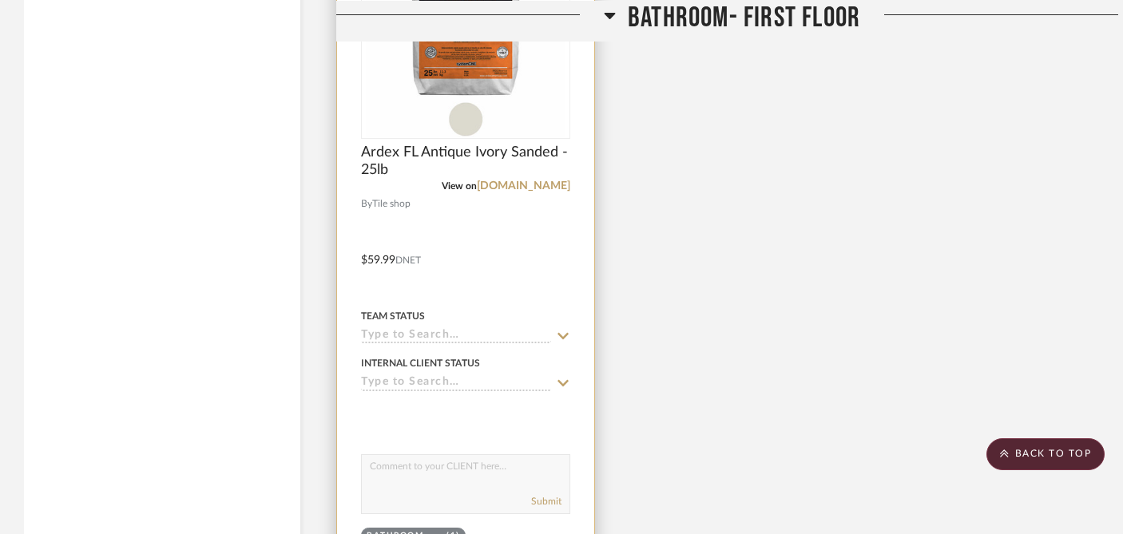
scroll to position [6843, 0]
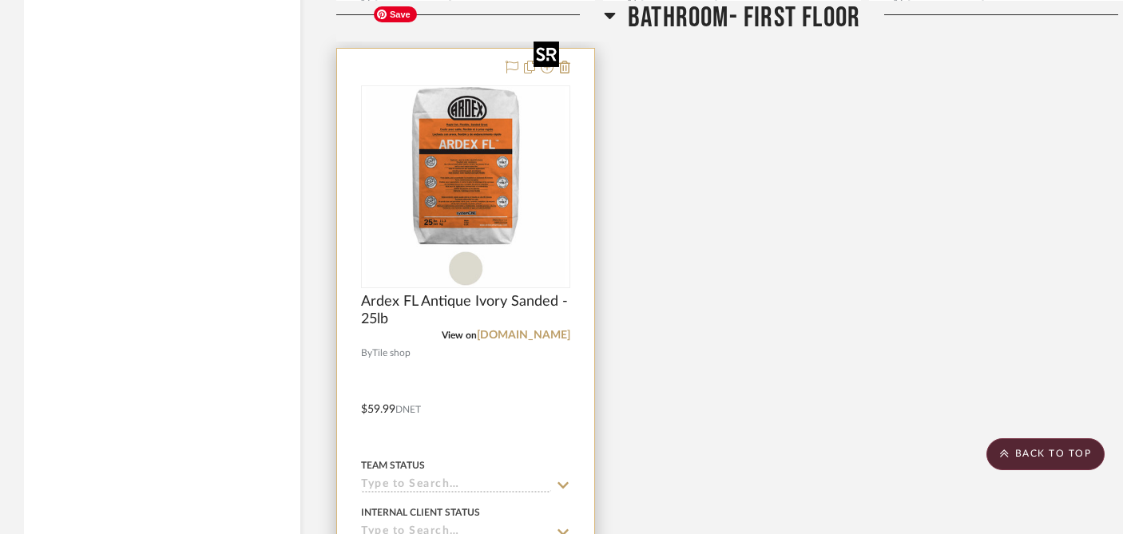
click at [0, 0] on img at bounding box center [0, 0] width 0 height 0
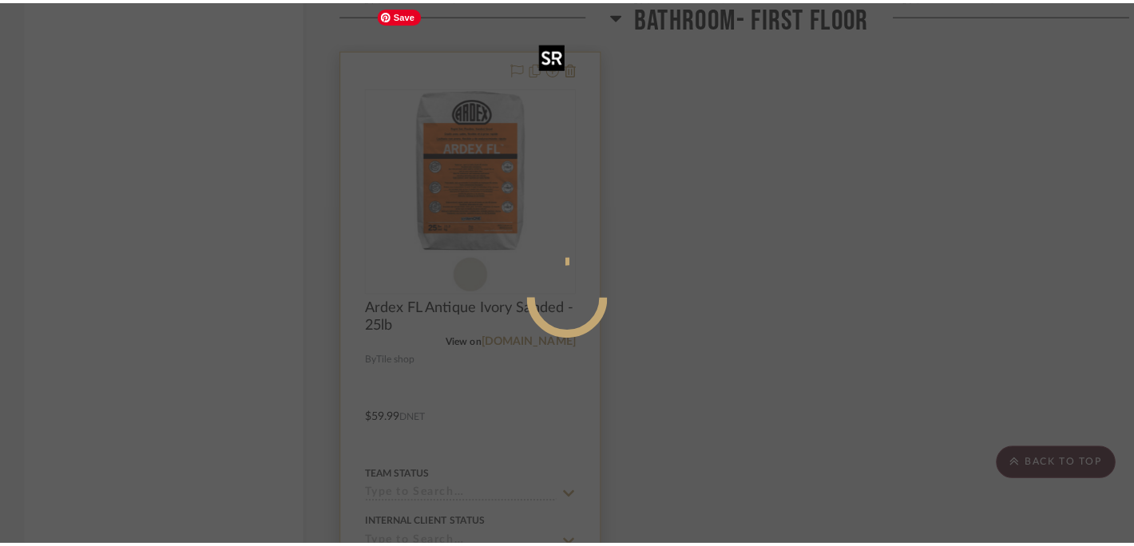
scroll to position [0, 0]
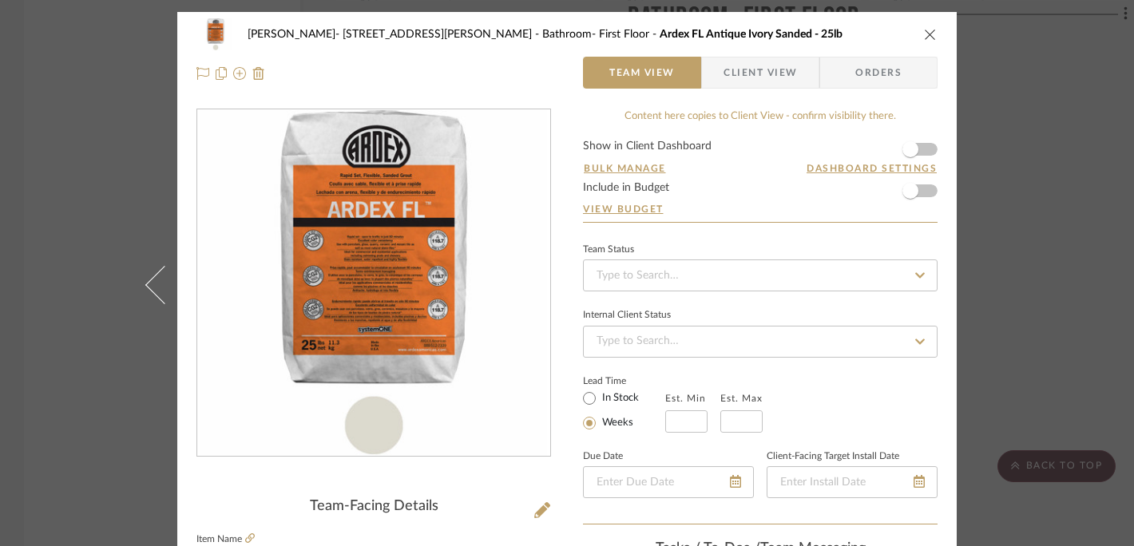
click at [926, 33] on icon "close" at bounding box center [930, 34] width 13 height 13
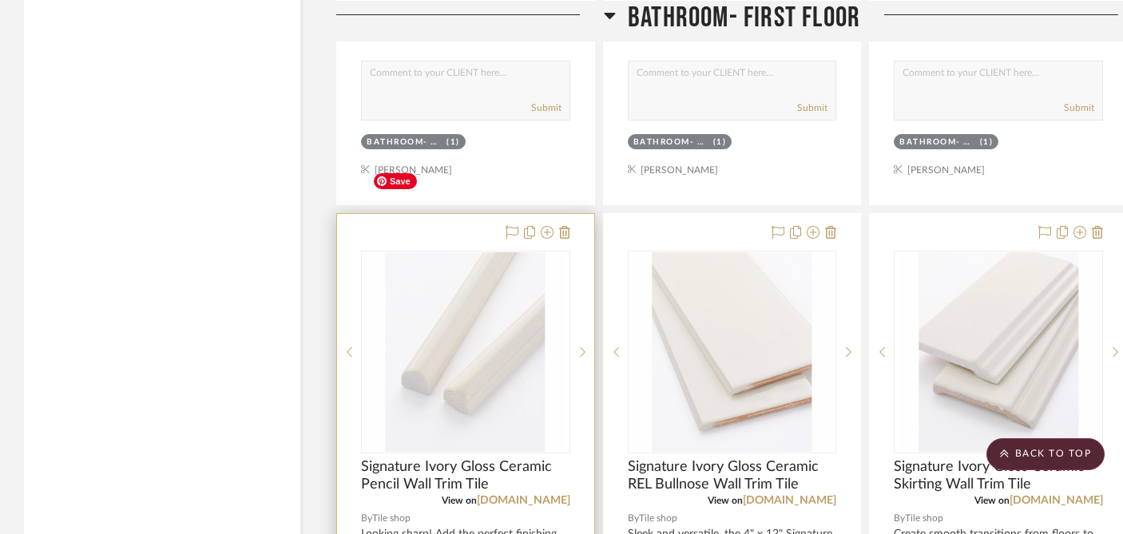
scroll to position [5336, 0]
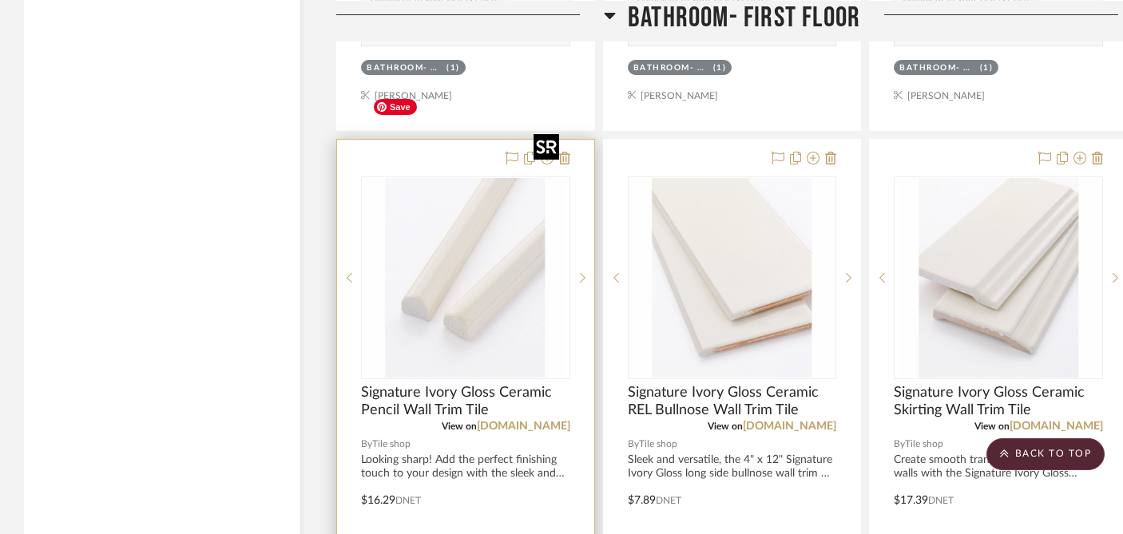
click at [477, 216] on img "0" at bounding box center [466, 278] width 200 height 200
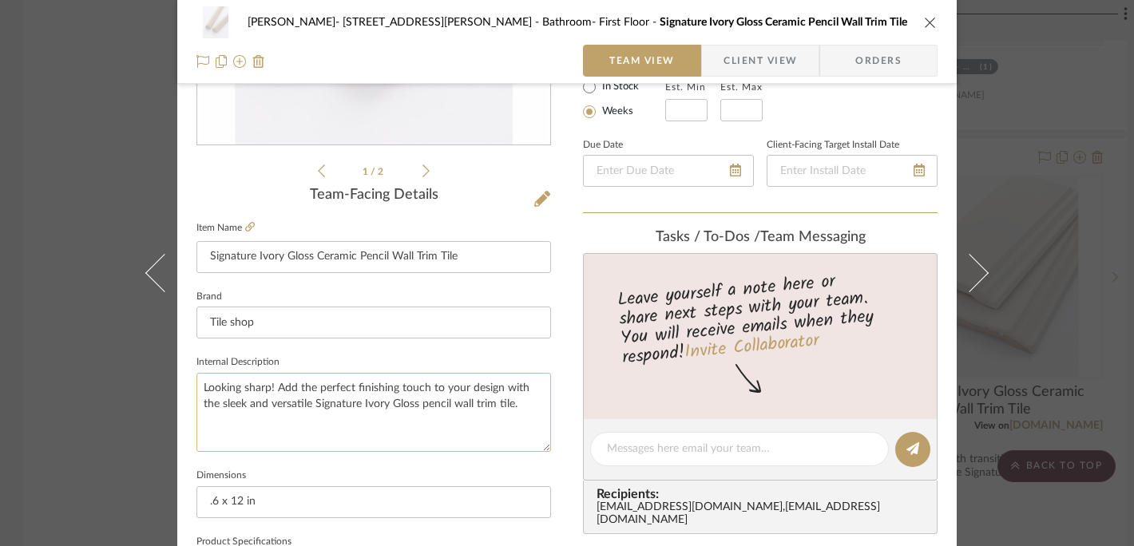
scroll to position [312, 0]
click at [1036, 145] on div "Dale- 122 Buttles Ave Bathroom- First Floor Signature Ivory Gloss Ceramic Penci…" at bounding box center [567, 273] width 1134 height 546
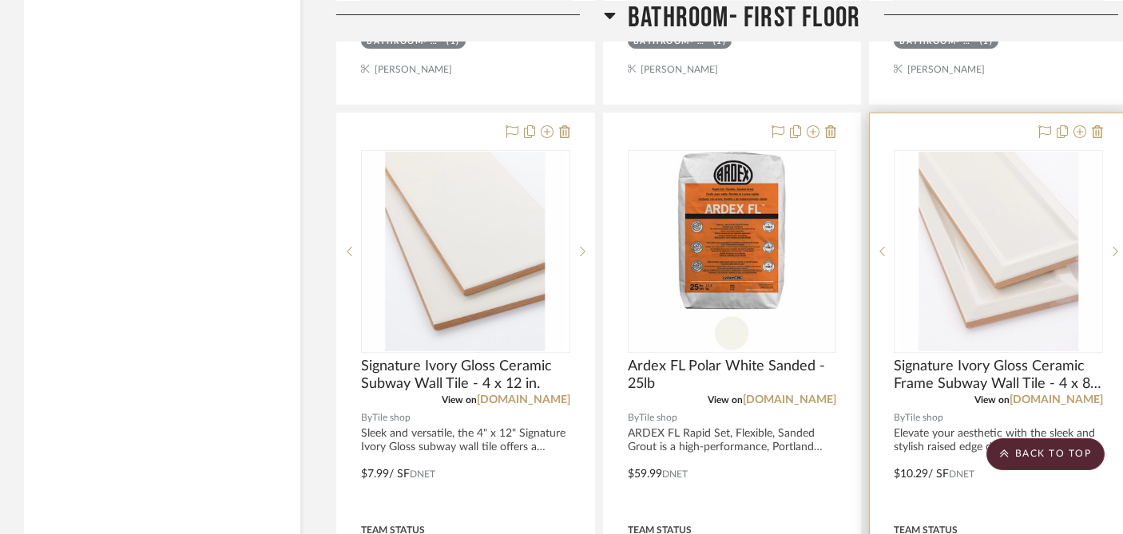
scroll to position [4653, 0]
